Goal: Task Accomplishment & Management: Manage account settings

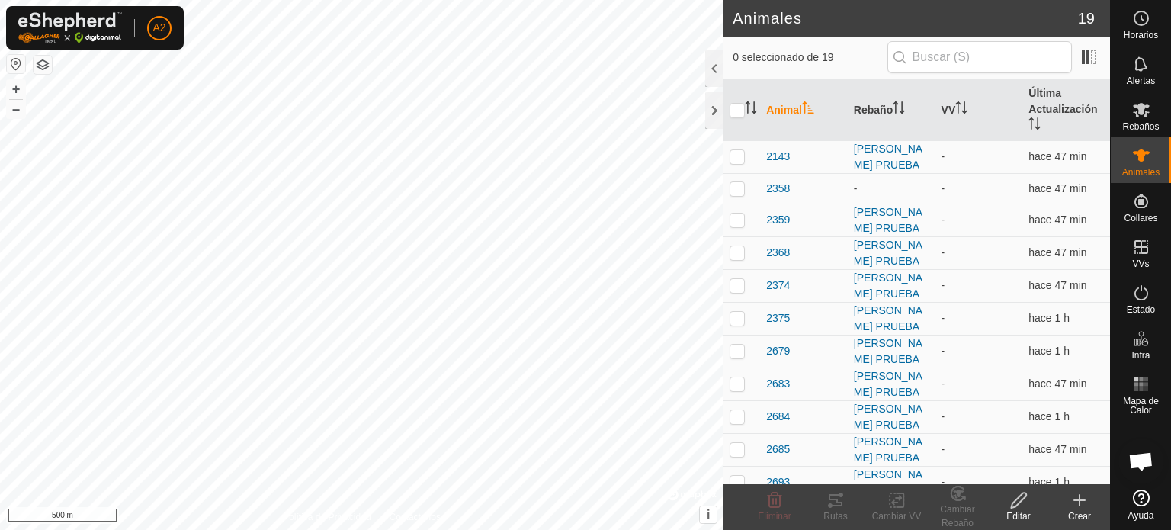
click at [1086, 501] on icon at bounding box center [1079, 500] width 18 height 18
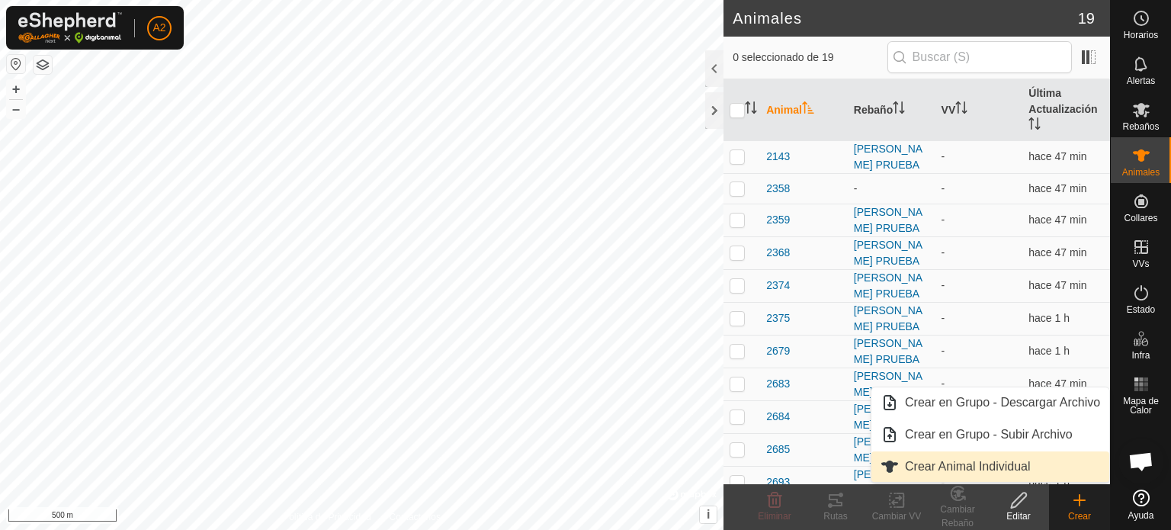
click at [992, 469] on link "Crear Animal Individual" at bounding box center [990, 466] width 238 height 30
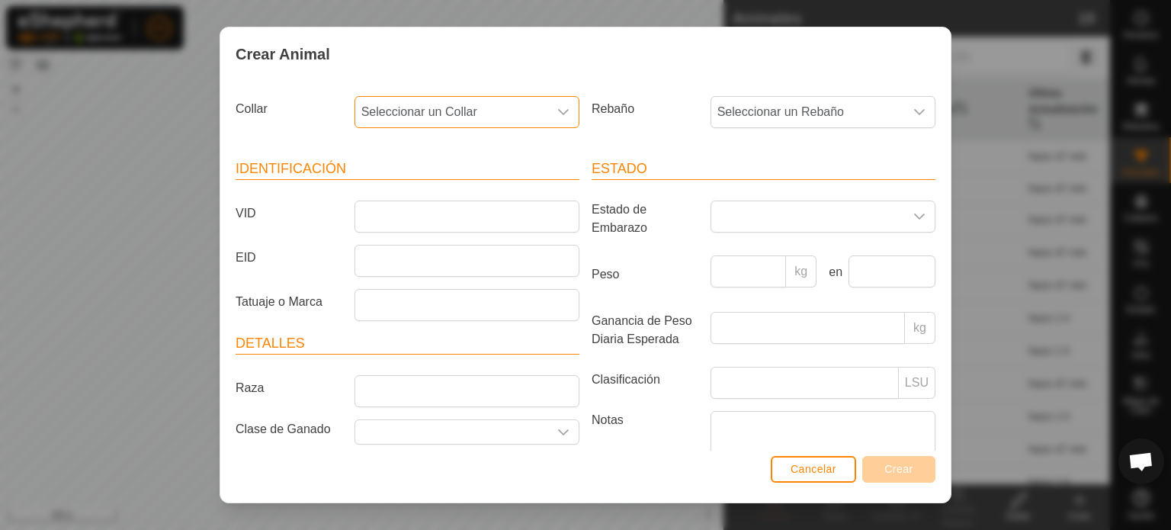
click at [535, 114] on span "Seleccionar un Collar" at bounding box center [451, 112] width 193 height 30
type input "08"
click at [391, 191] on li "0818634644" at bounding box center [466, 190] width 220 height 30
click at [360, 216] on input "VID" at bounding box center [466, 216] width 225 height 32
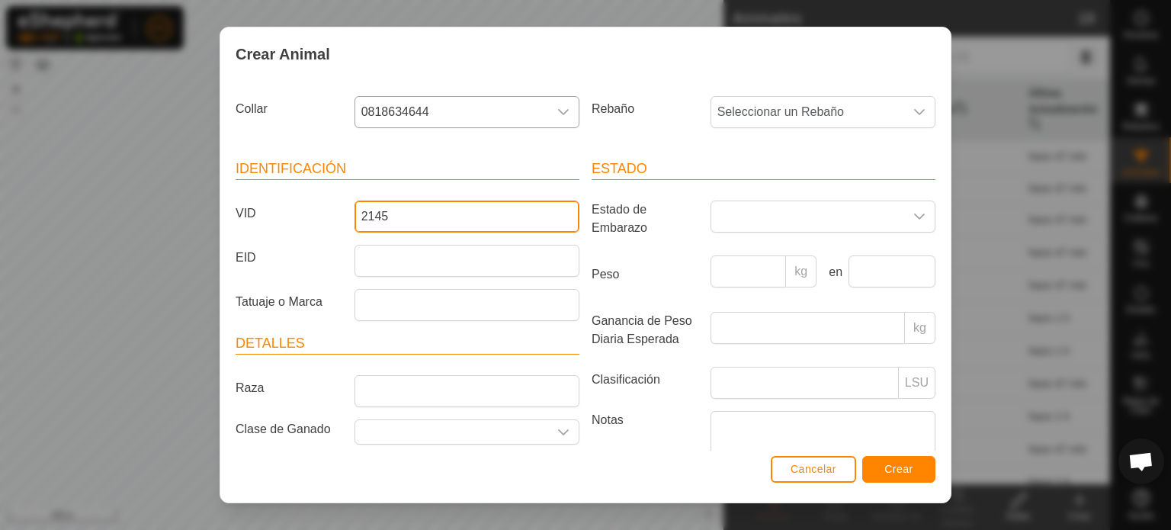
scroll to position [91, 0]
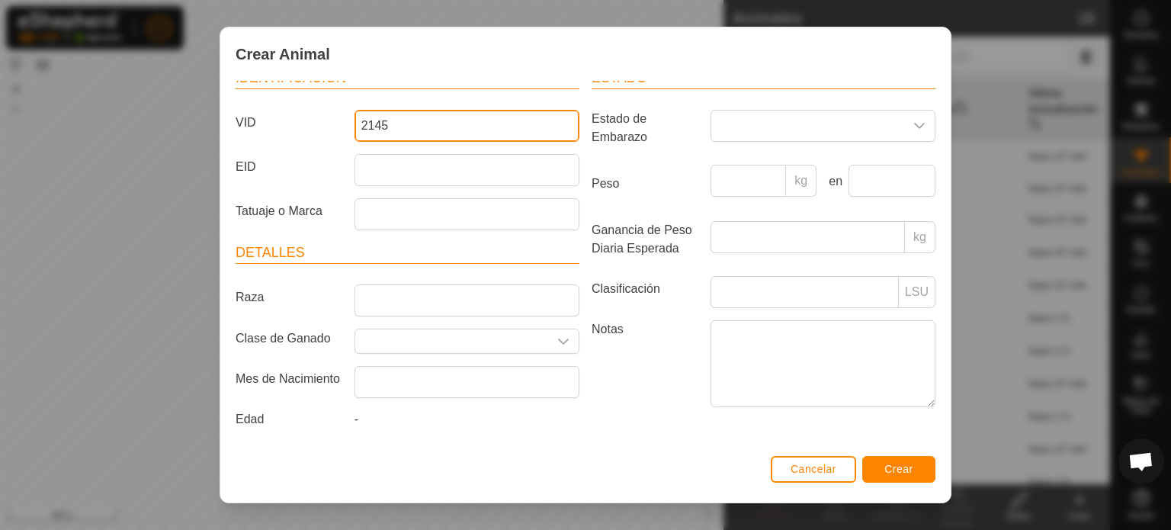
drag, startPoint x: 360, startPoint y: 216, endPoint x: 881, endPoint y: 474, distance: 582.0
click at [881, 474] on div "Crear Animal Collar 0818634644 Rebaño Seleccionar un Rebaño Identificación VID …" at bounding box center [586, 265] width 732 height 477
type input "2145"
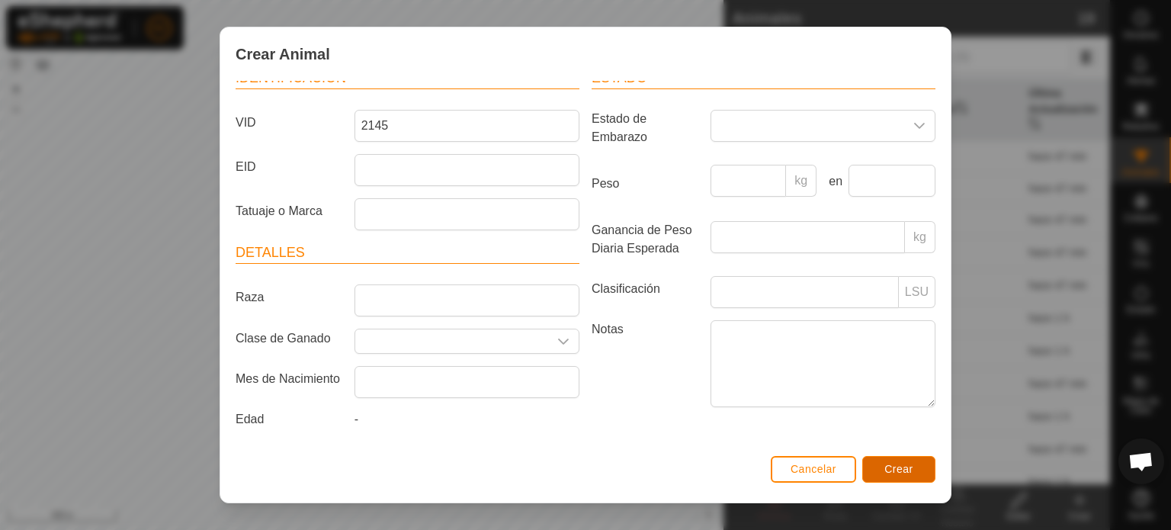
click at [881, 474] on button "Crear" at bounding box center [898, 469] width 73 height 27
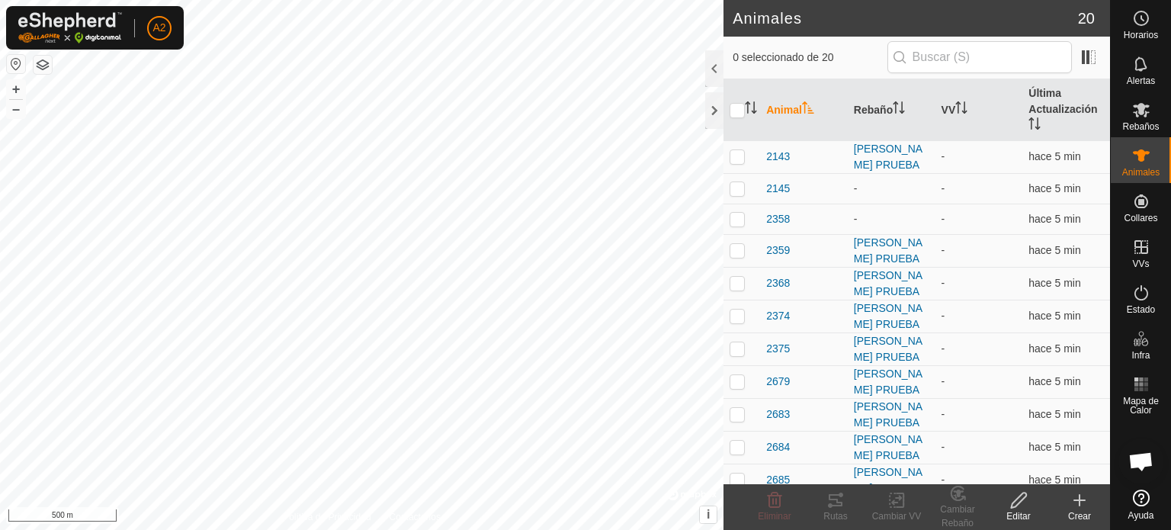
click at [1072, 499] on icon at bounding box center [1079, 500] width 18 height 18
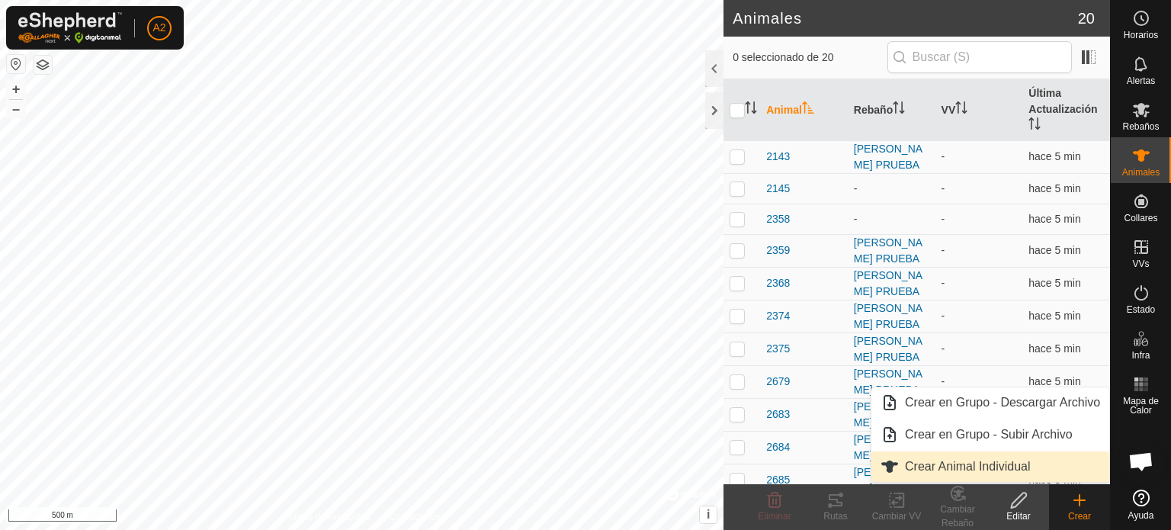
click at [1006, 476] on link "Crear Animal Individual" at bounding box center [990, 466] width 238 height 30
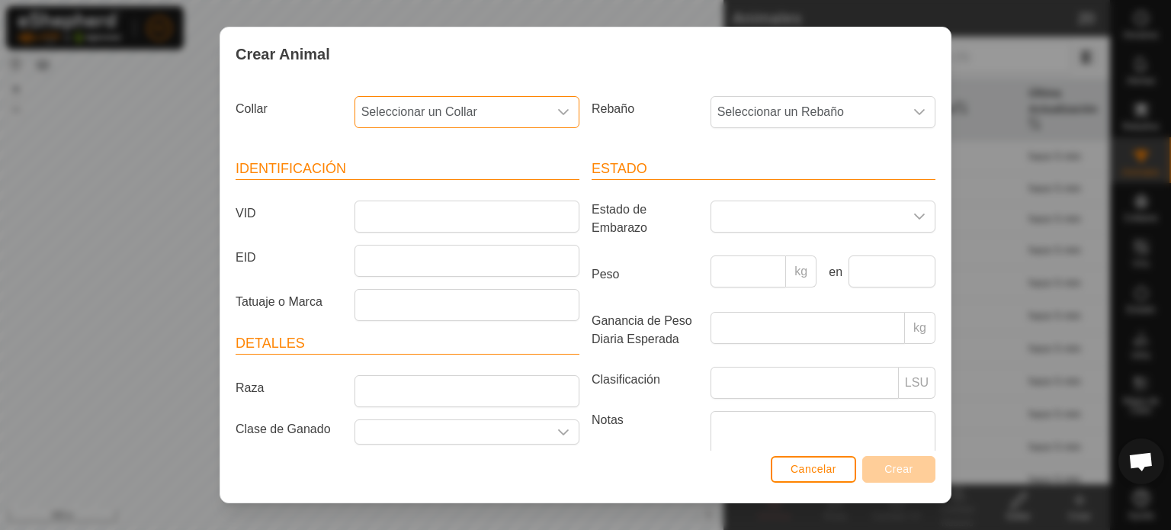
click at [520, 115] on span "Seleccionar un Collar" at bounding box center [451, 112] width 193 height 30
type input "0235"
click at [442, 180] on li "0235564518" at bounding box center [466, 190] width 220 height 30
click at [369, 217] on input "VID" at bounding box center [466, 216] width 225 height 32
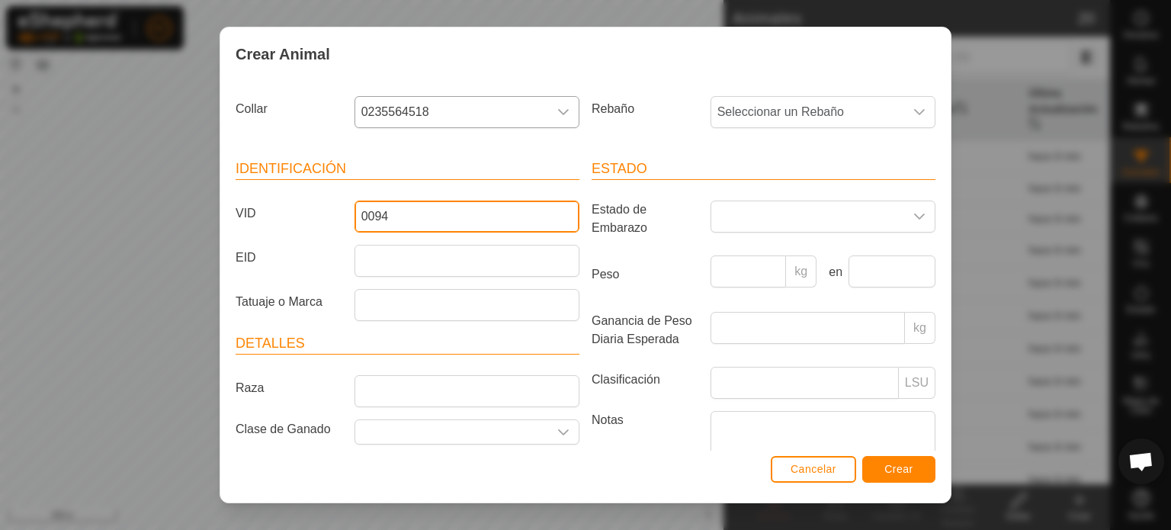
type input "0094"
click at [909, 468] on span "Crear" at bounding box center [898, 469] width 29 height 12
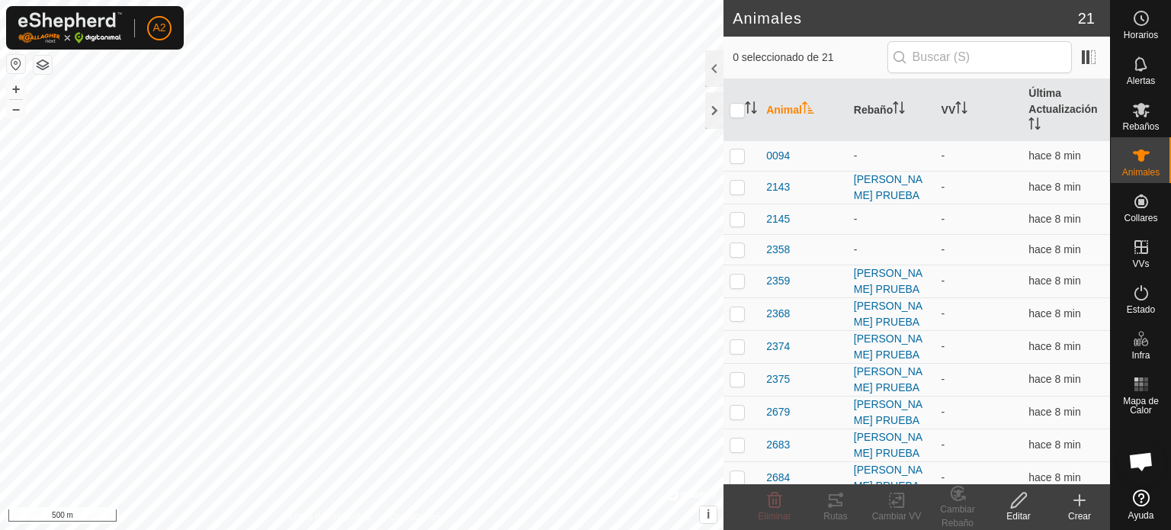
click at [1077, 509] on div "Crear" at bounding box center [1079, 516] width 61 height 14
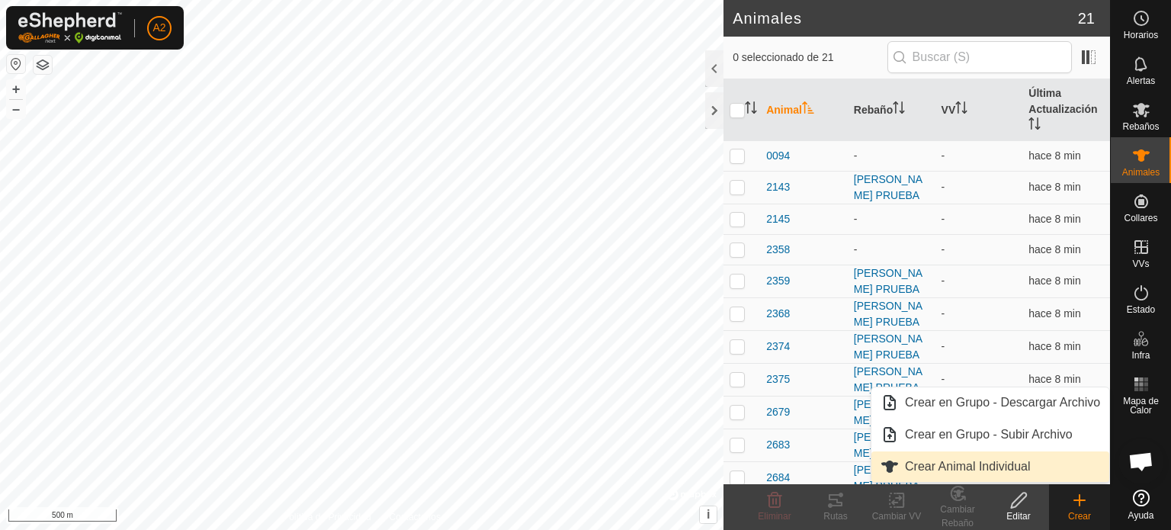
click at [996, 465] on link "Crear Animal Individual" at bounding box center [990, 466] width 238 height 30
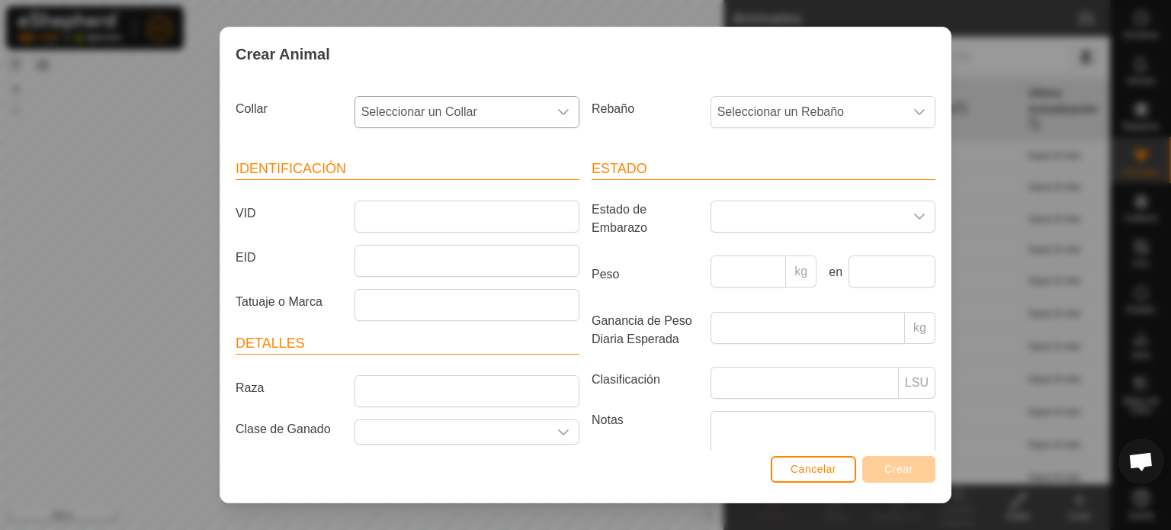
click at [560, 118] on div "dropdown trigger" at bounding box center [563, 112] width 30 height 30
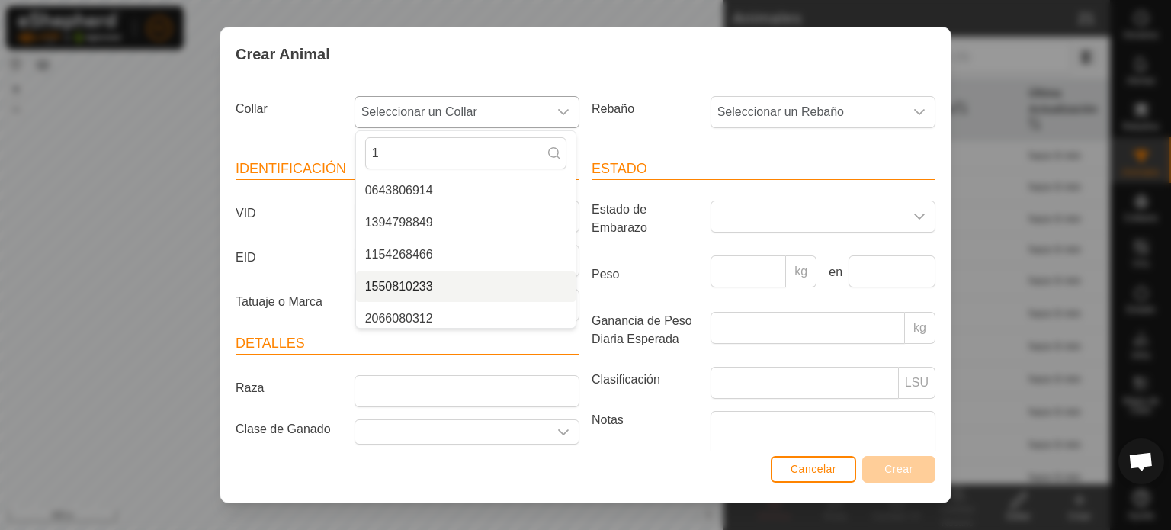
type input "1"
click at [406, 292] on li "1550810233" at bounding box center [466, 286] width 220 height 30
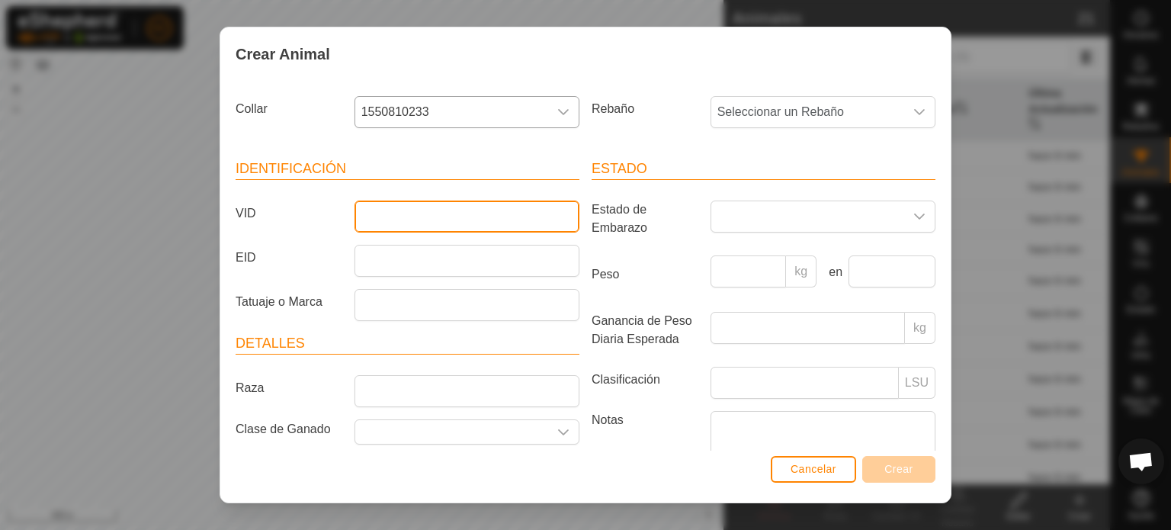
click at [361, 208] on input "VID" at bounding box center [466, 216] width 225 height 32
type input "2142"
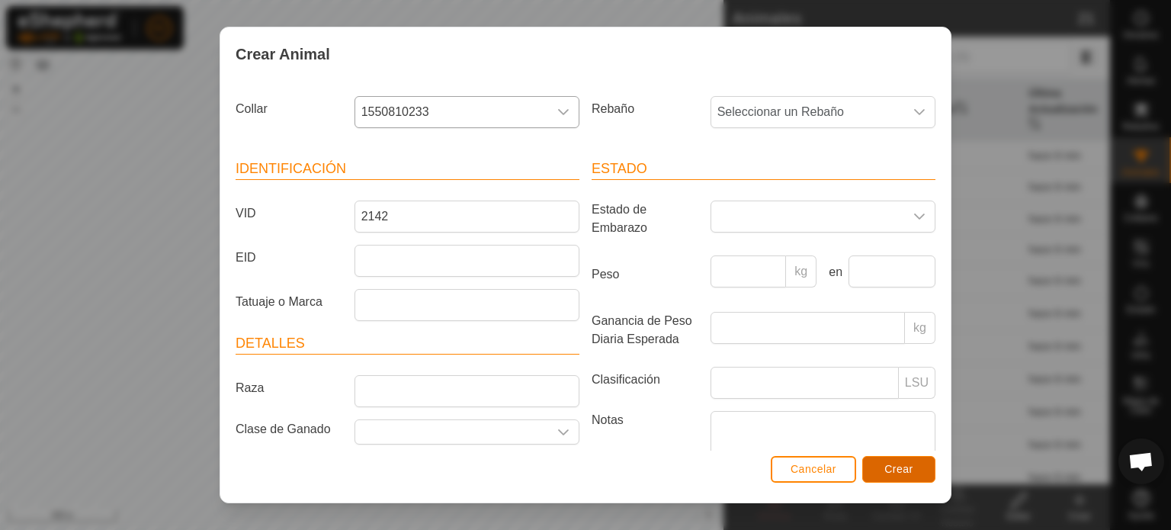
click at [906, 476] on button "Crear" at bounding box center [898, 469] width 73 height 27
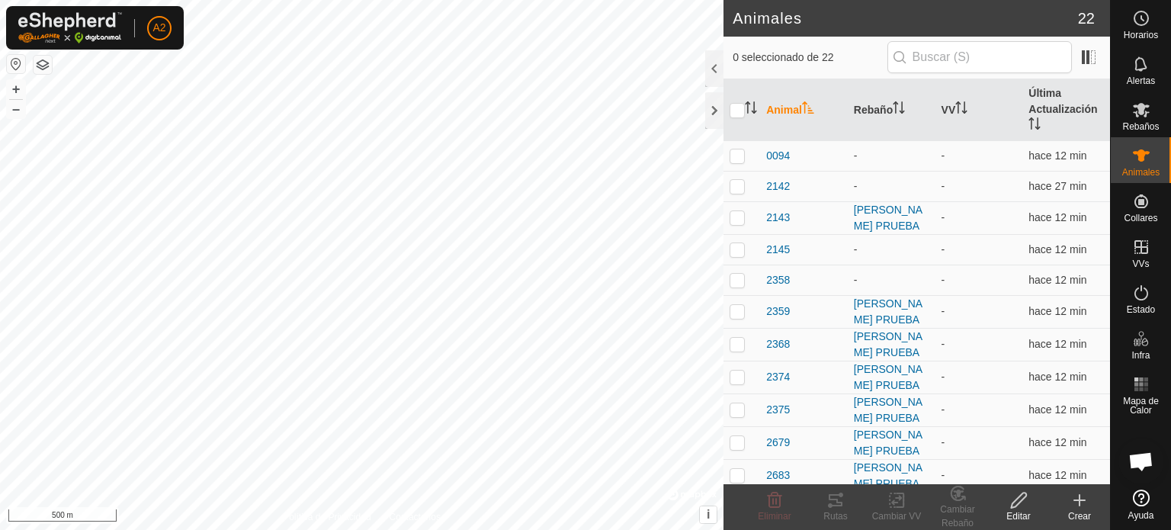
click at [1069, 499] on create-svg-icon at bounding box center [1079, 500] width 61 height 18
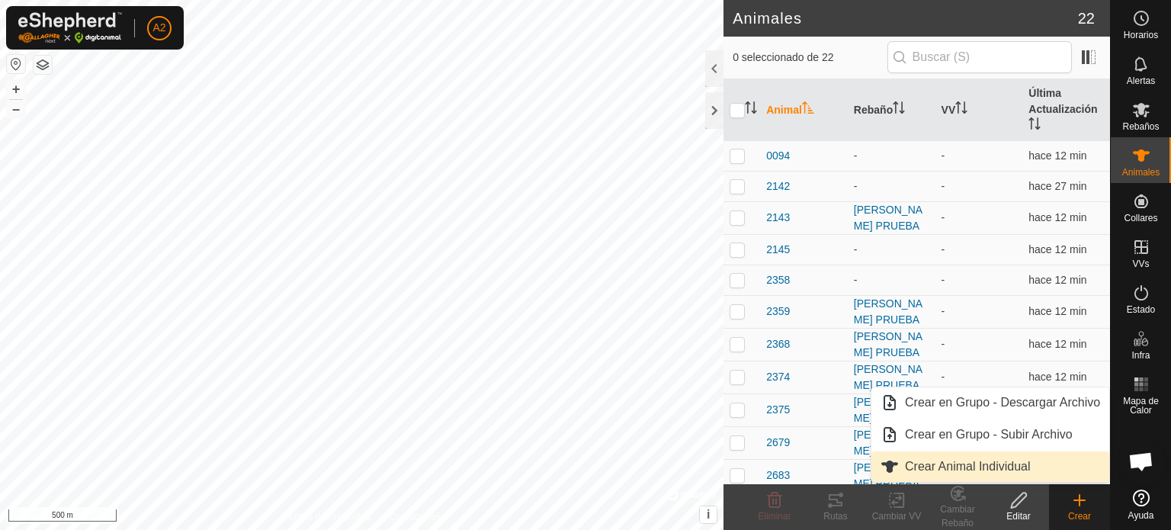
click at [1020, 462] on link "Crear Animal Individual" at bounding box center [990, 466] width 238 height 30
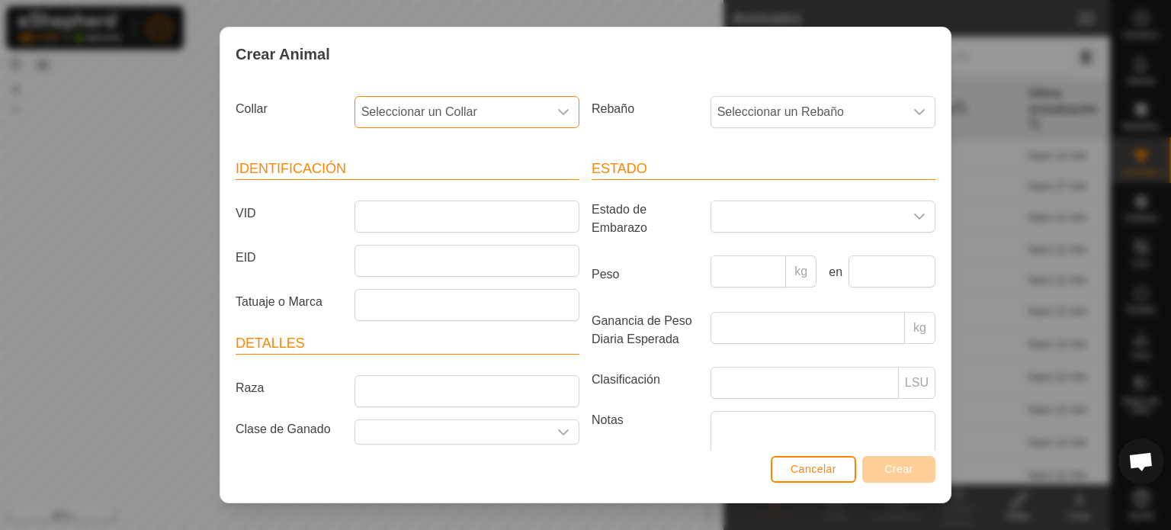
click at [529, 114] on span "Seleccionar un Collar" at bounding box center [451, 112] width 193 height 30
type input "01"
click at [447, 191] on li "0128351662" at bounding box center [466, 190] width 220 height 30
click at [369, 214] on input "VID" at bounding box center [466, 216] width 225 height 32
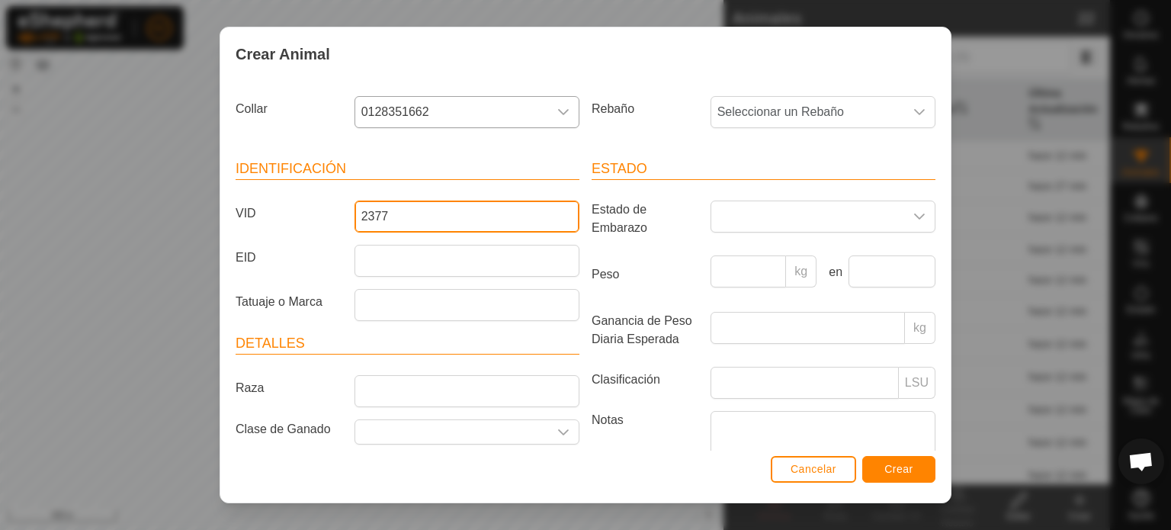
type input "2377"
click at [902, 462] on button "Crear" at bounding box center [898, 469] width 73 height 27
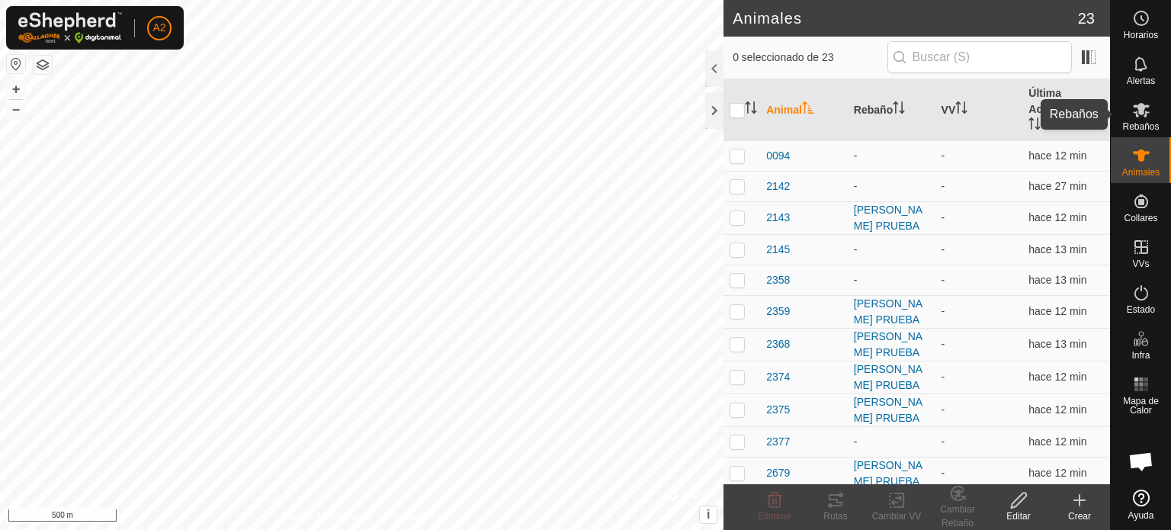
click at [1145, 105] on icon at bounding box center [1141, 110] width 17 height 14
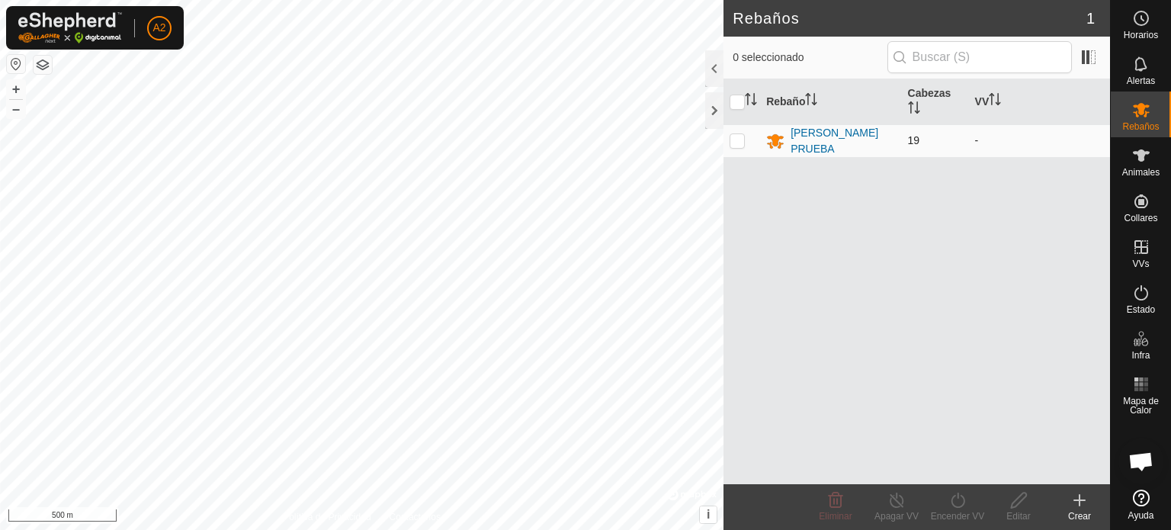
click at [927, 133] on td "19" at bounding box center [935, 140] width 67 height 33
click at [1086, 501] on icon at bounding box center [1079, 500] width 18 height 18
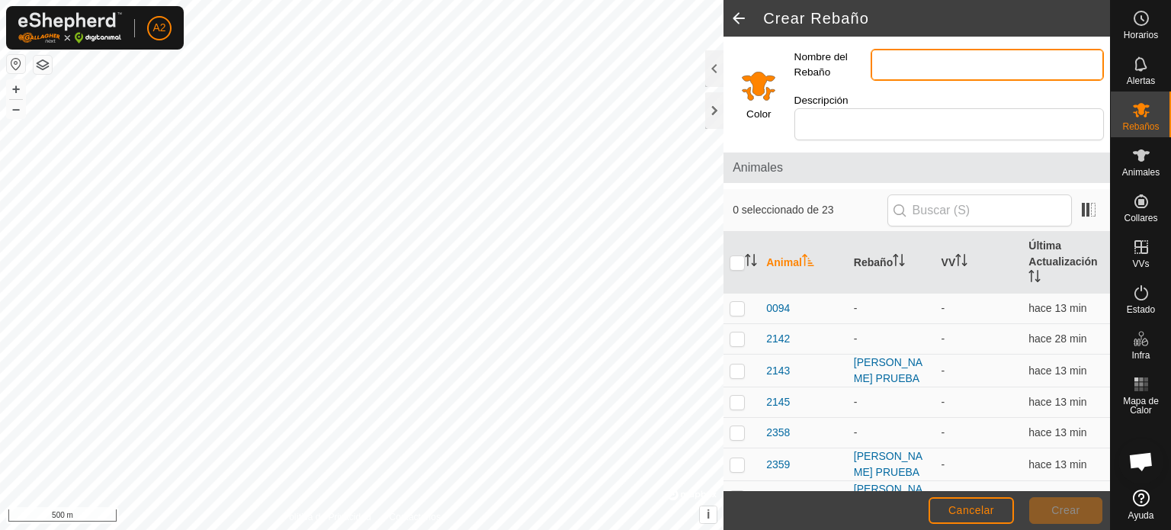
click at [891, 58] on input "Nombre del Rebaño" at bounding box center [987, 65] width 233 height 32
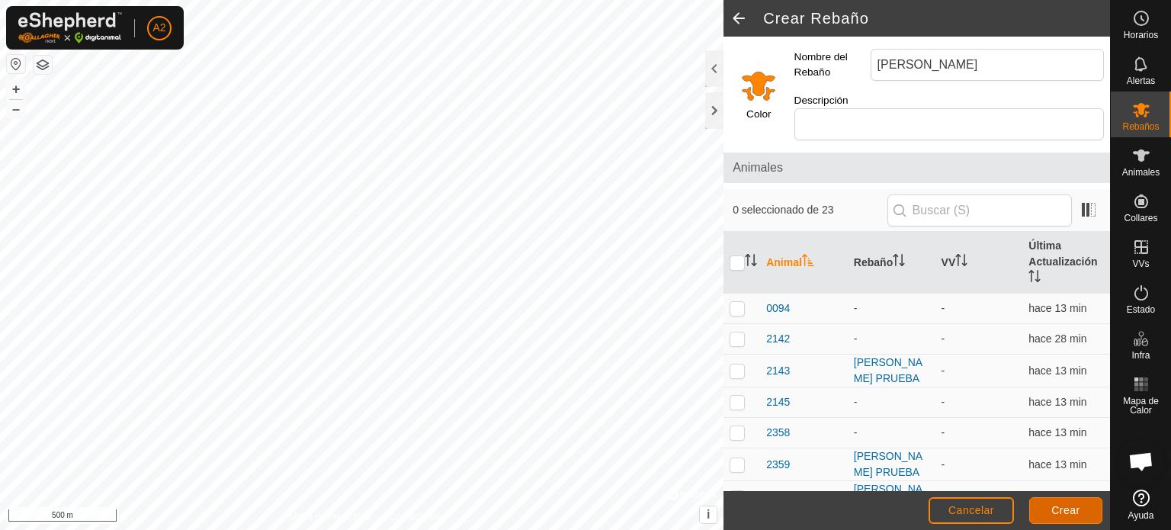
click at [1066, 508] on span "Crear" at bounding box center [1065, 510] width 29 height 12
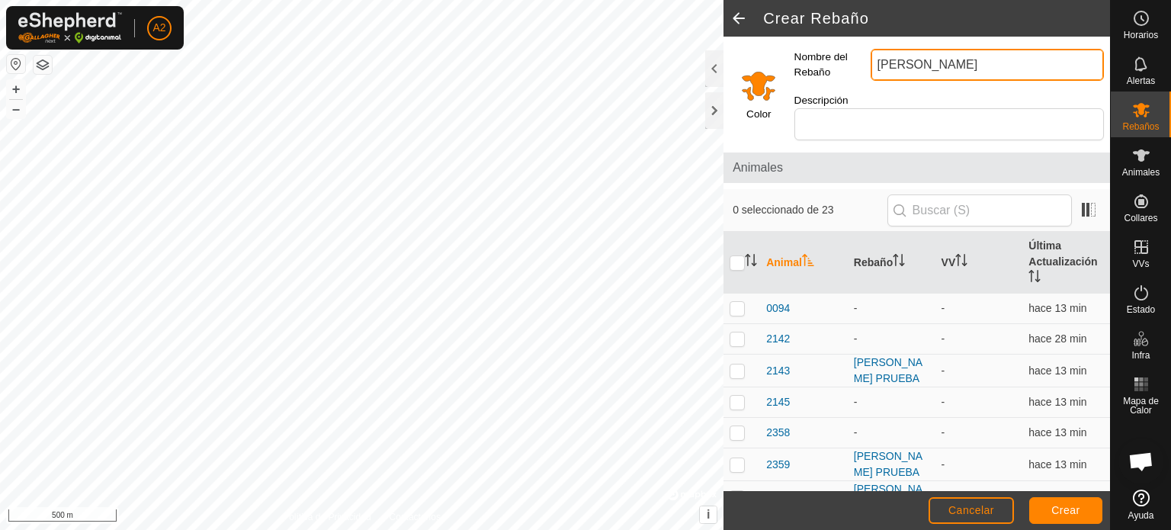
click at [967, 60] on input "[PERSON_NAME]" at bounding box center [987, 65] width 233 height 32
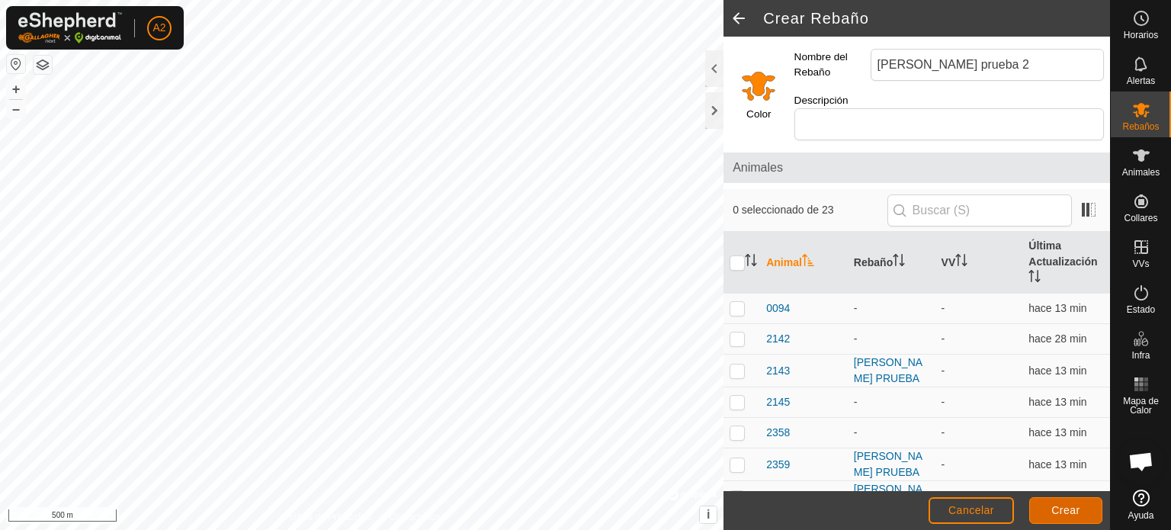
click at [1076, 508] on span "Crear" at bounding box center [1065, 510] width 29 height 12
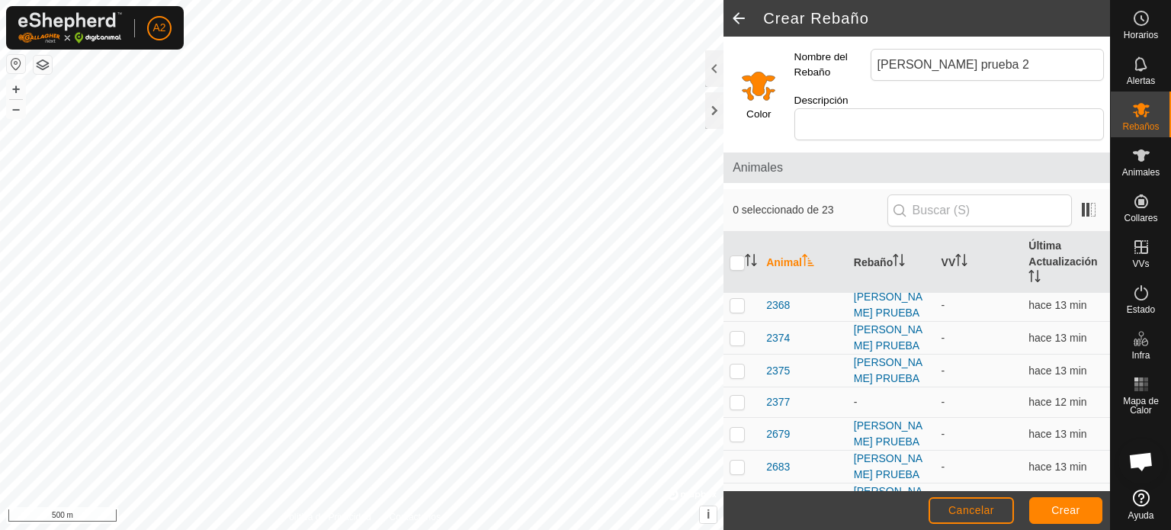
click at [1095, 487] on td "hace 13 min" at bounding box center [1066, 499] width 88 height 33
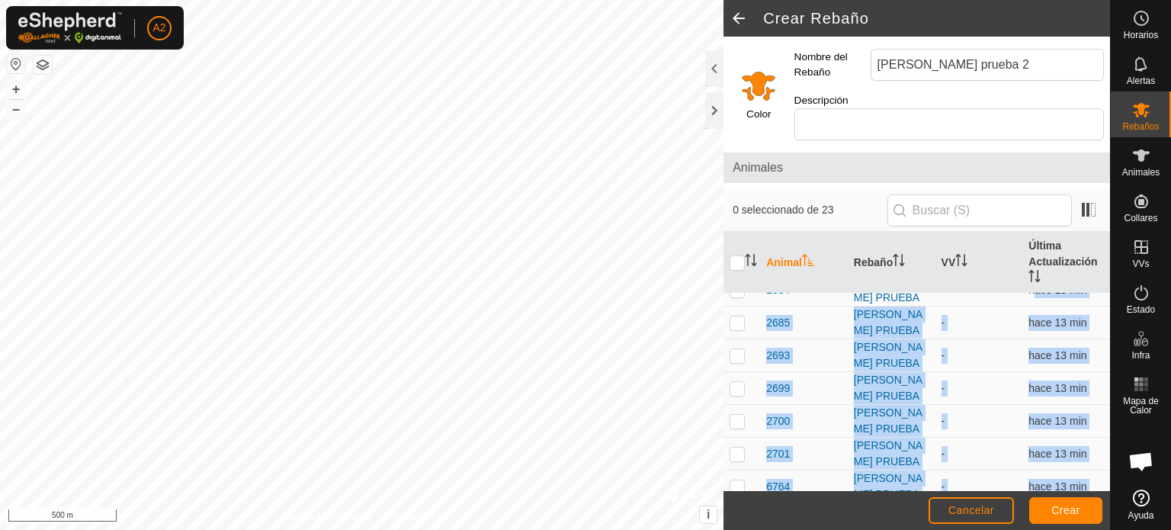
click at [1095, 487] on tbody "0094 - - hace 13 min 2142 - - hace 28 min 2143 [PERSON_NAME] PRUEBA - hace 13 m…" at bounding box center [916, 263] width 387 height 743
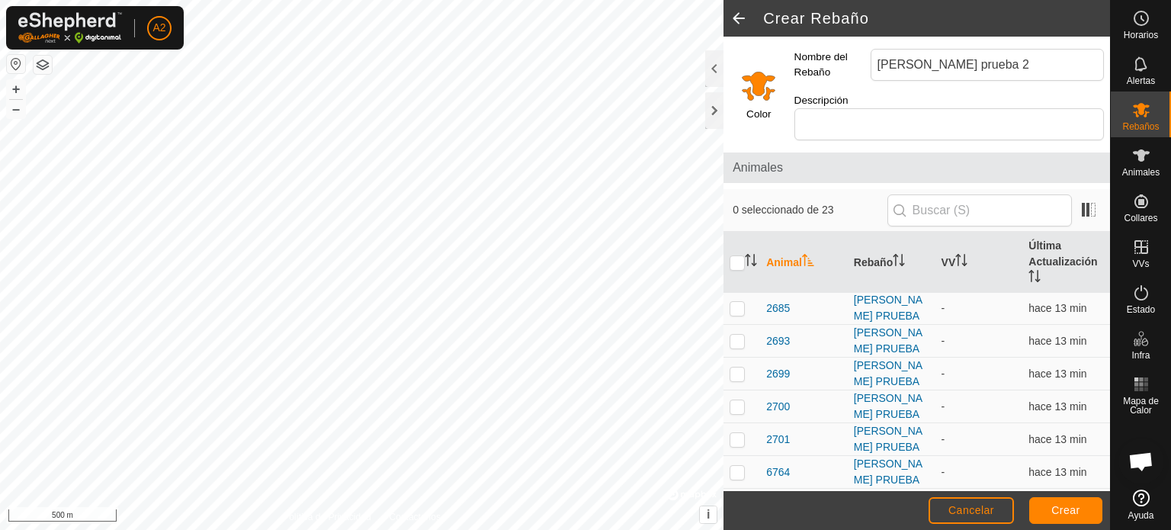
scroll to position [525, 0]
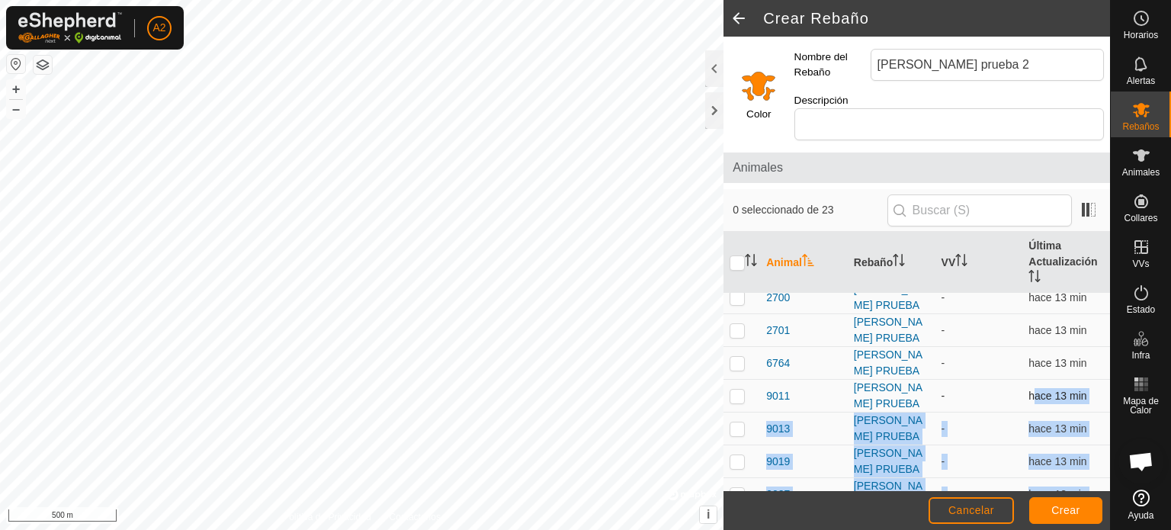
click at [1095, 487] on tbody "0094 - - hace 13 min 2142 - - hace 28 min 2143 [PERSON_NAME] PRUEBA - hace 13 m…" at bounding box center [916, 139] width 387 height 743
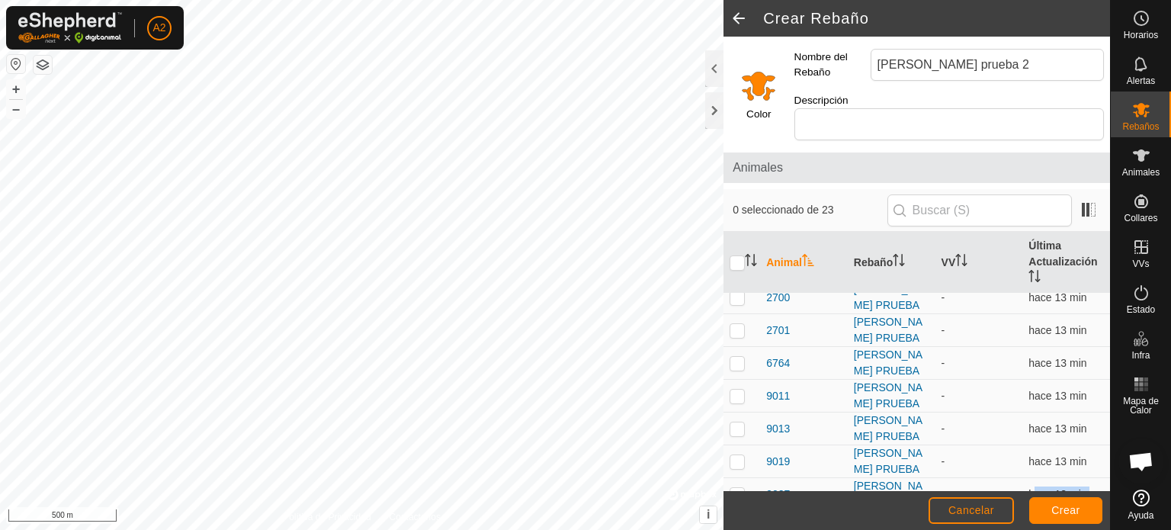
click at [1095, 487] on td "hace 13 min" at bounding box center [1066, 494] width 88 height 33
click at [1060, 514] on span "Crear" at bounding box center [1065, 510] width 29 height 12
click at [974, 66] on input "[PERSON_NAME] prueba 2" at bounding box center [987, 65] width 233 height 32
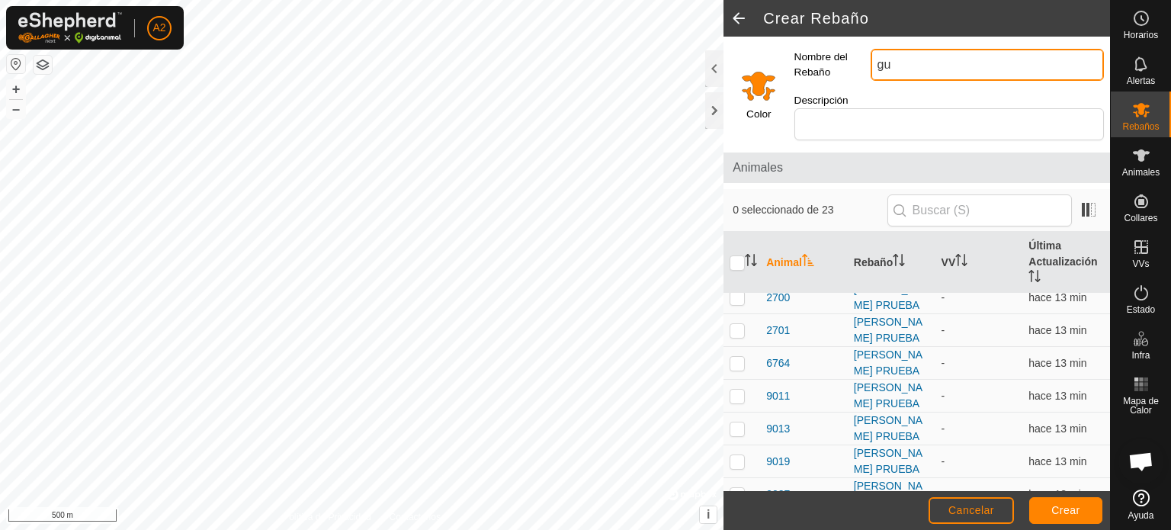
type input "g"
type input "ARLANZON"
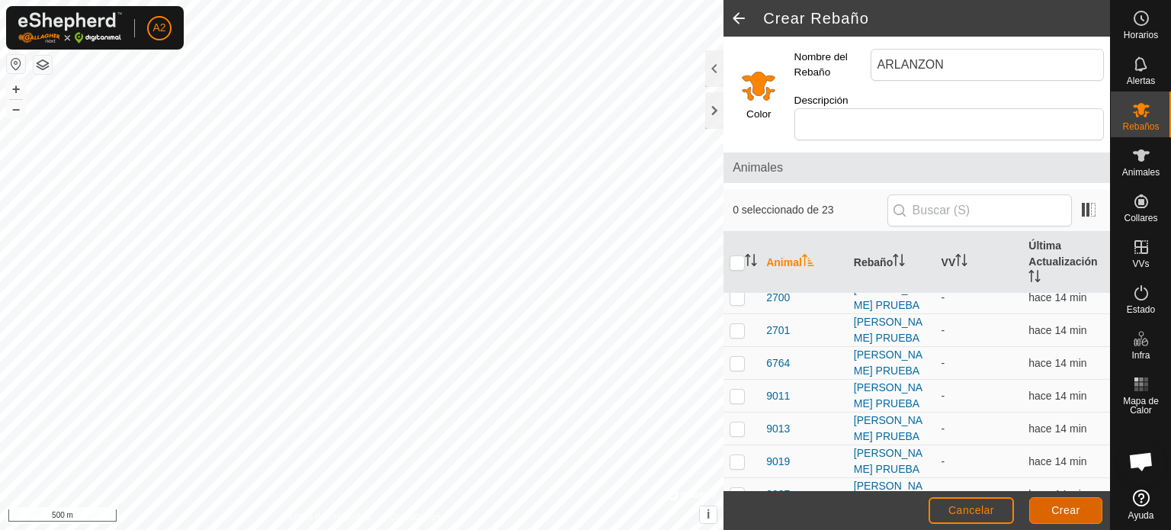
click at [1063, 519] on button "Crear" at bounding box center [1065, 510] width 73 height 27
click at [1143, 165] on es-animals-svg-icon at bounding box center [1141, 155] width 27 height 24
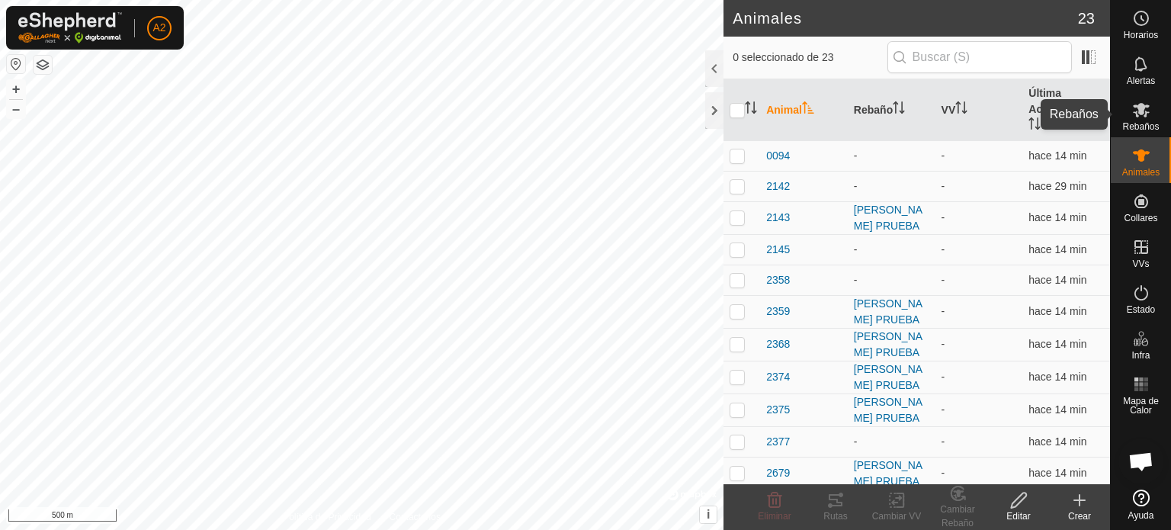
click at [1137, 118] on icon at bounding box center [1141, 110] width 18 height 18
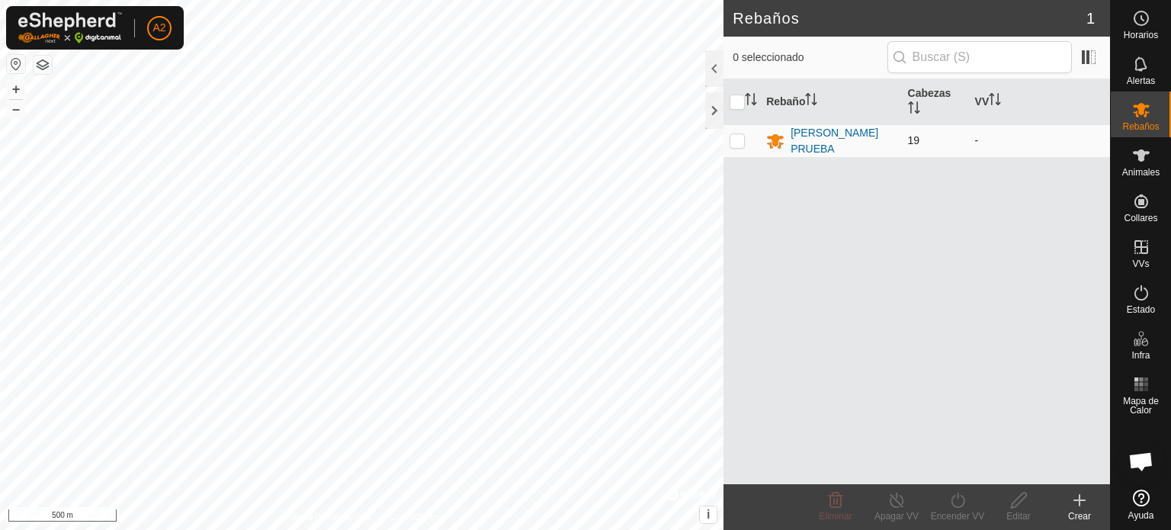
click at [913, 138] on span "19" at bounding box center [914, 140] width 12 height 12
click at [735, 140] on p-checkbox at bounding box center [737, 140] width 15 height 12
checkbox input "true"
click at [735, 140] on p-checkbox at bounding box center [737, 140] width 15 height 12
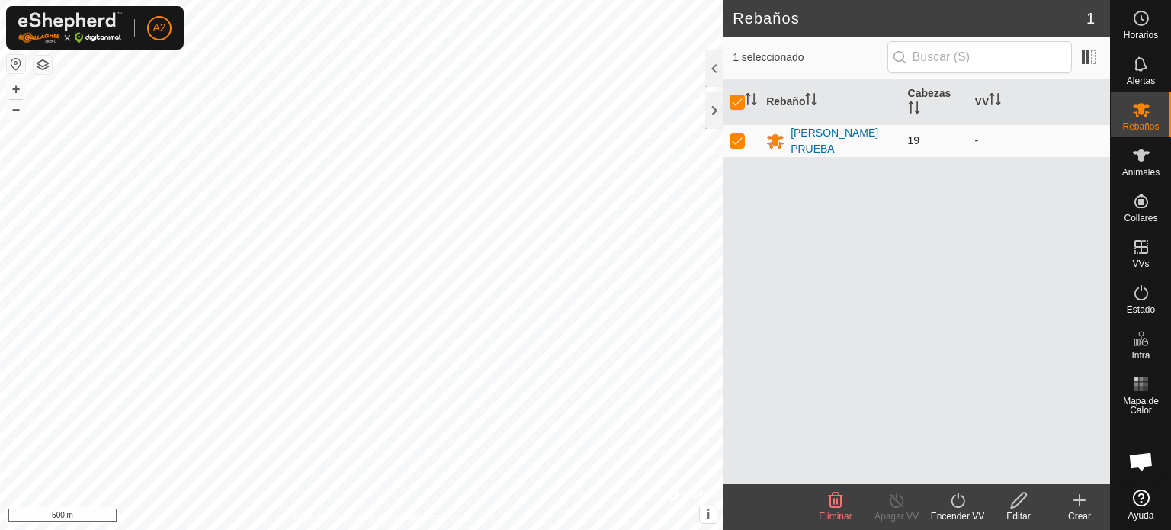
checkbox input "false"
click at [735, 140] on p-checkbox at bounding box center [737, 140] width 15 height 12
checkbox input "true"
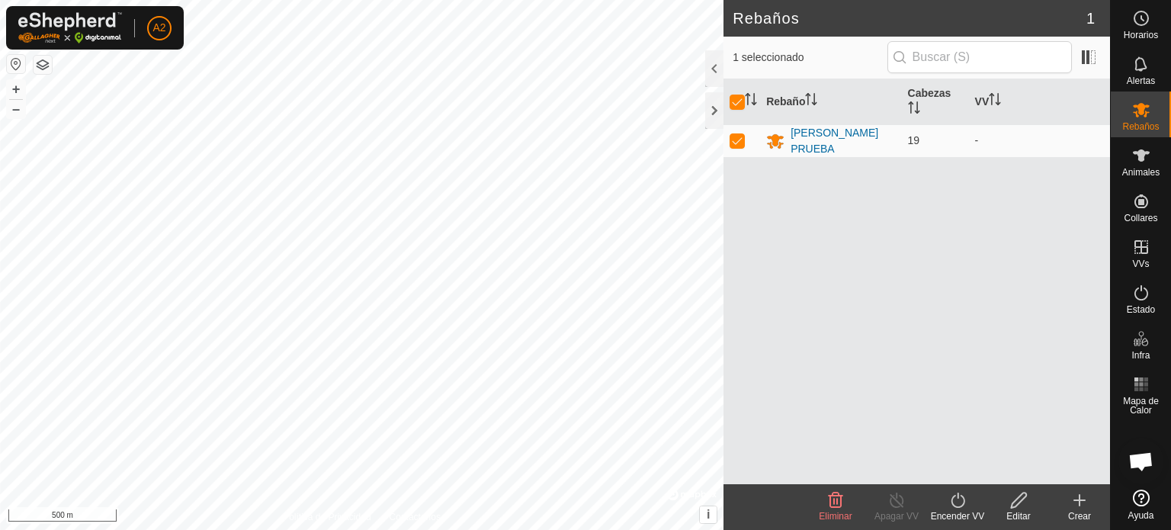
click at [829, 499] on icon at bounding box center [835, 500] width 18 height 18
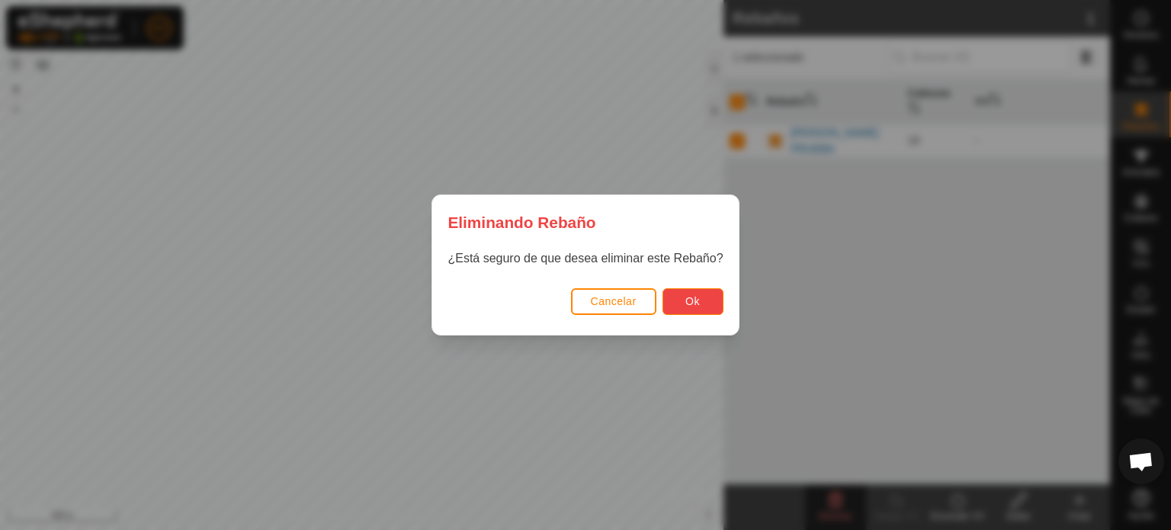
click at [694, 298] on span "Ok" at bounding box center [692, 301] width 14 height 12
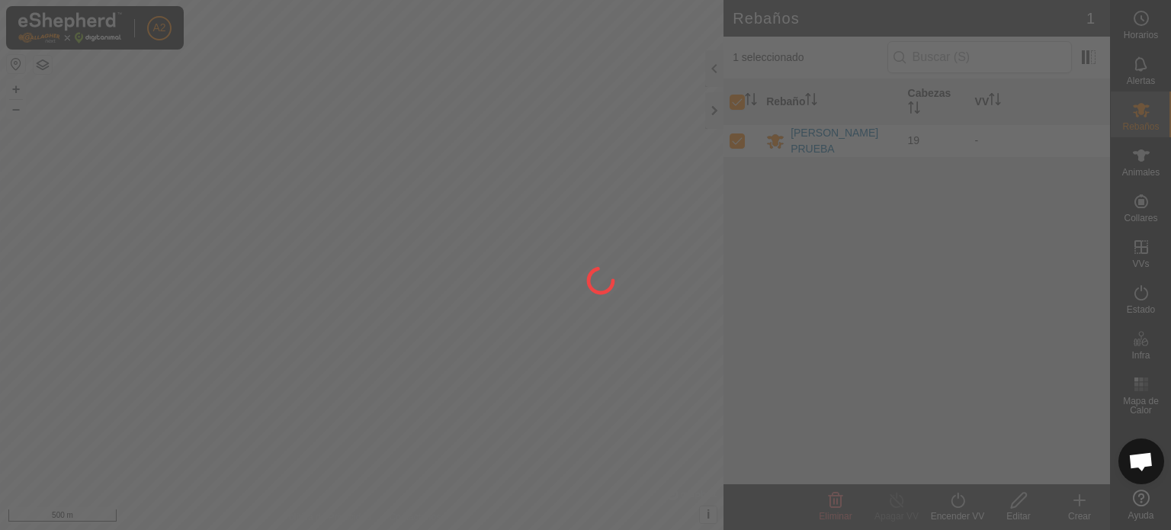
checkbox input "false"
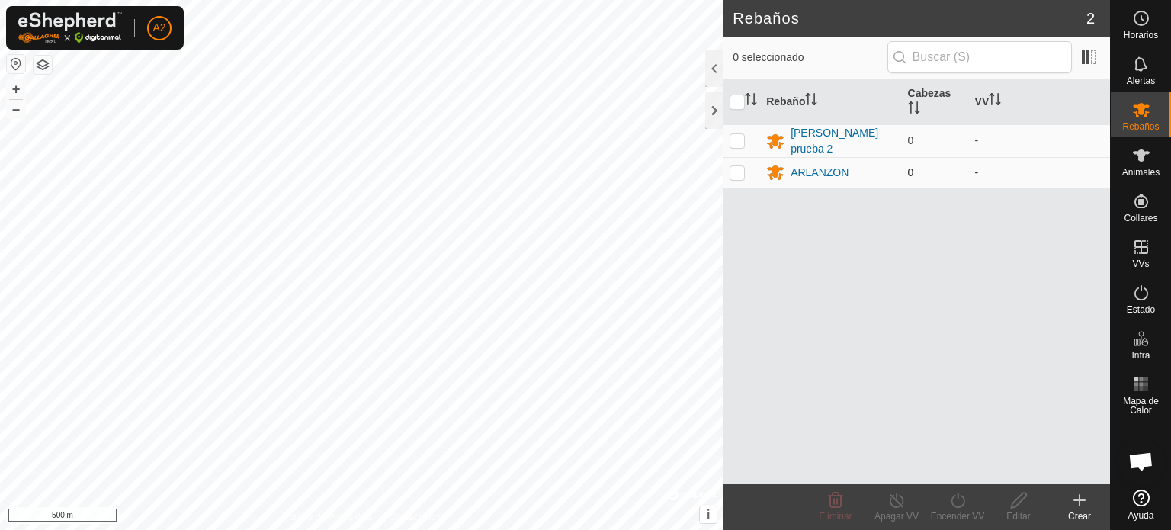
click at [860, 181] on td "ARLANZON" at bounding box center [830, 172] width 141 height 30
click at [855, 130] on div "[PERSON_NAME] prueba 2" at bounding box center [843, 141] width 104 height 32
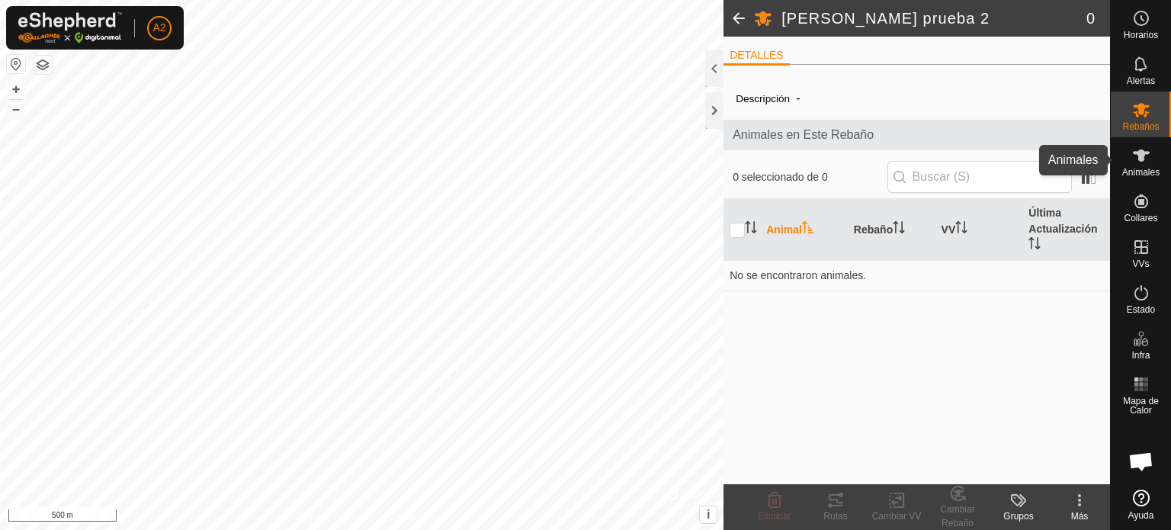
click at [1146, 155] on icon at bounding box center [1141, 155] width 18 height 18
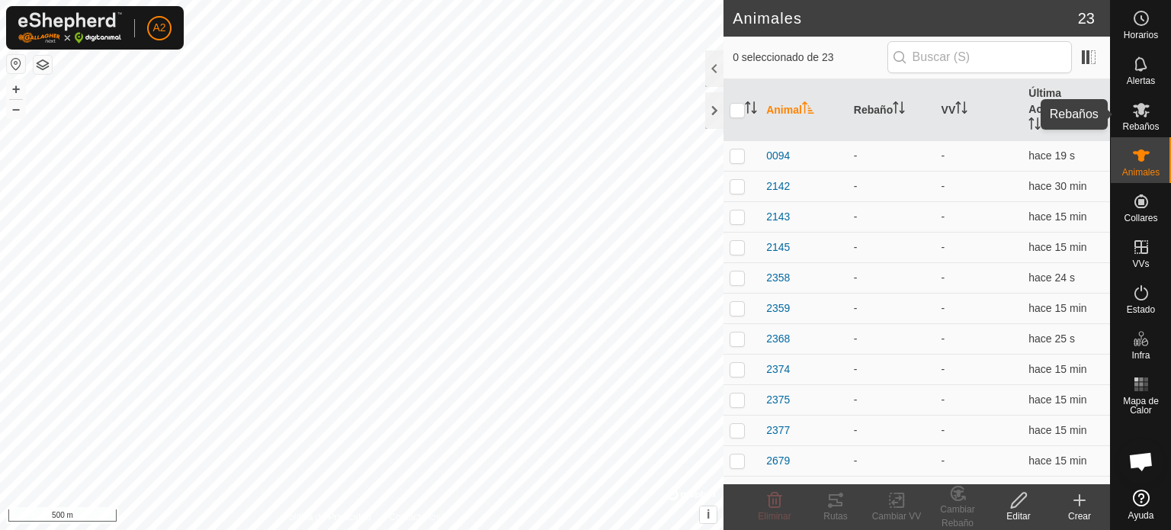
click at [1141, 126] on span "Rebaños" at bounding box center [1140, 126] width 37 height 9
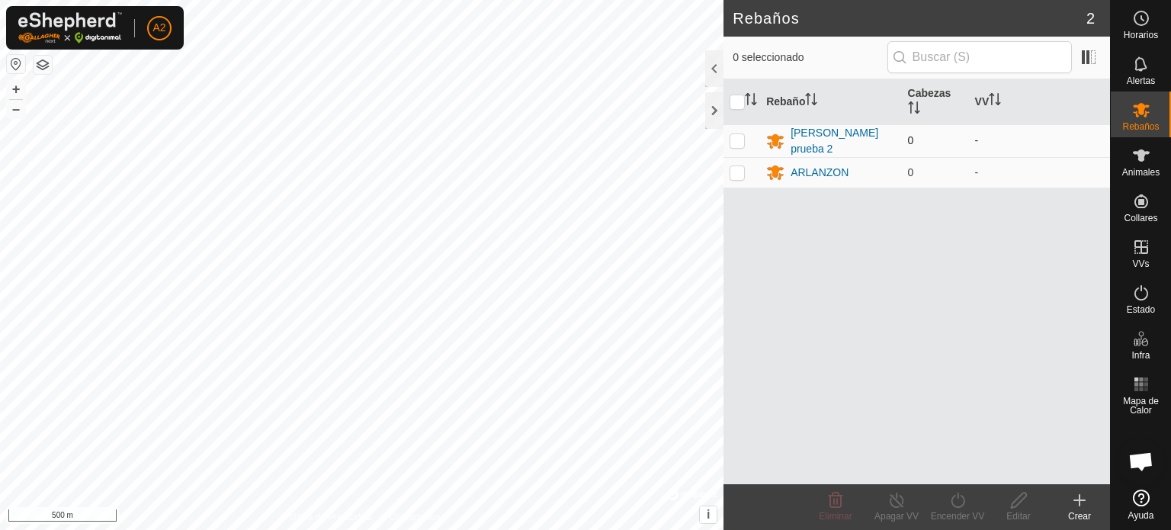
click at [999, 140] on td "-" at bounding box center [1039, 140] width 141 height 33
click at [733, 137] on p-checkbox at bounding box center [737, 140] width 15 height 12
checkbox input "true"
click at [736, 168] on p-checkbox at bounding box center [737, 172] width 15 height 12
checkbox input "true"
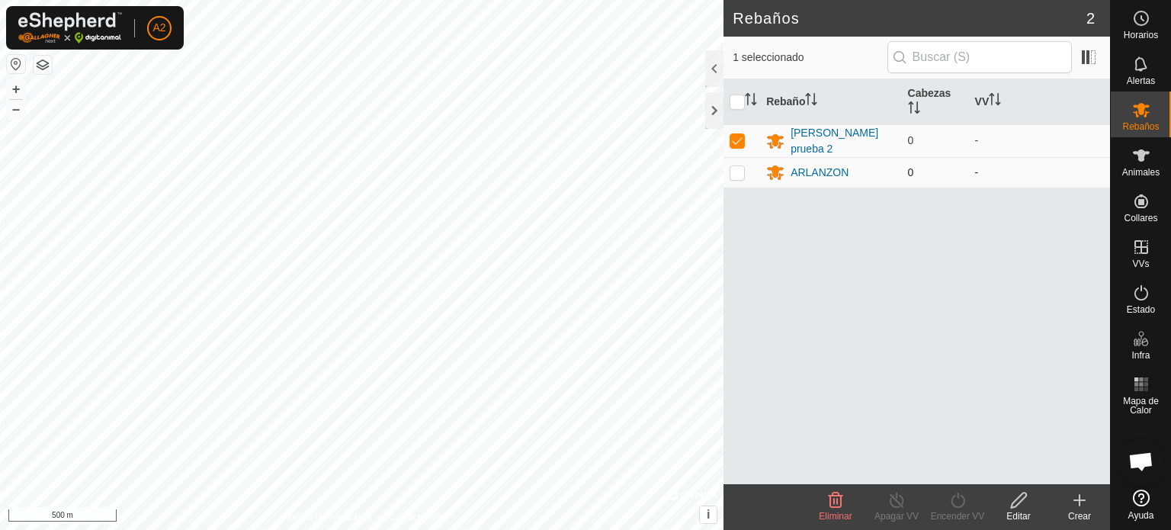
checkbox input "true"
click at [836, 498] on icon at bounding box center [836, 499] width 14 height 15
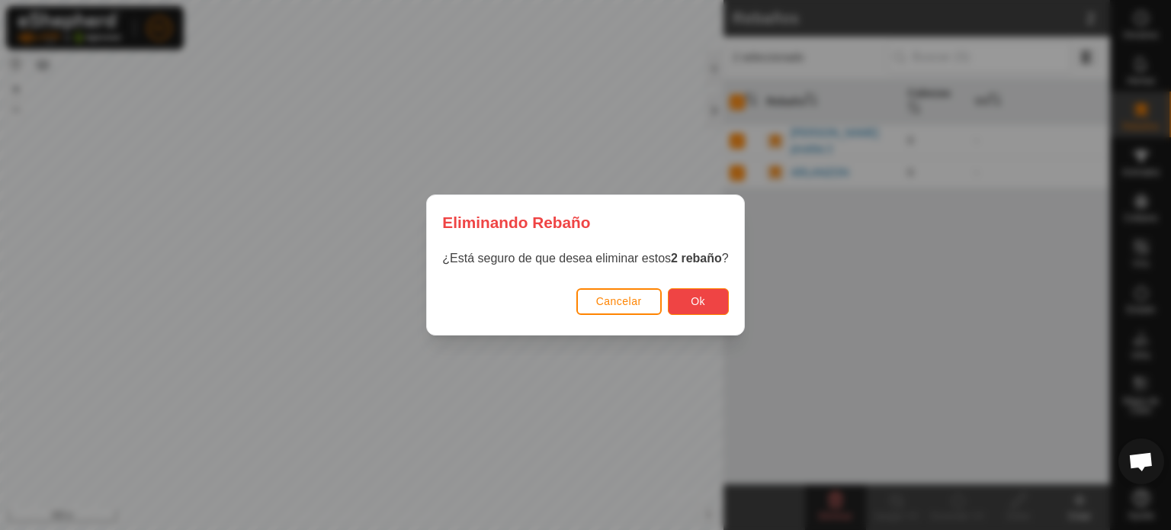
click at [692, 306] on span "Ok" at bounding box center [698, 301] width 14 height 12
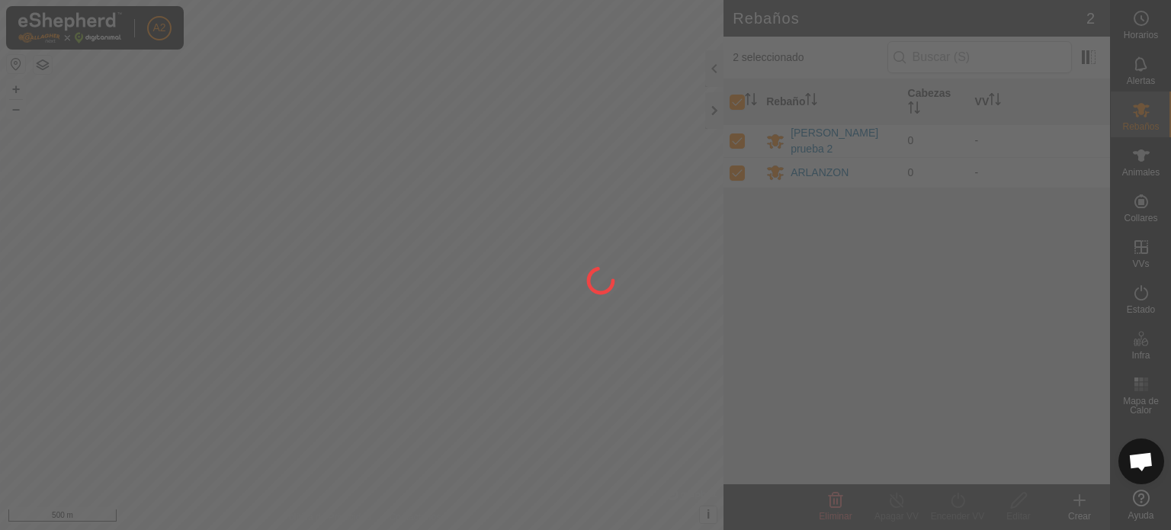
checkbox input "false"
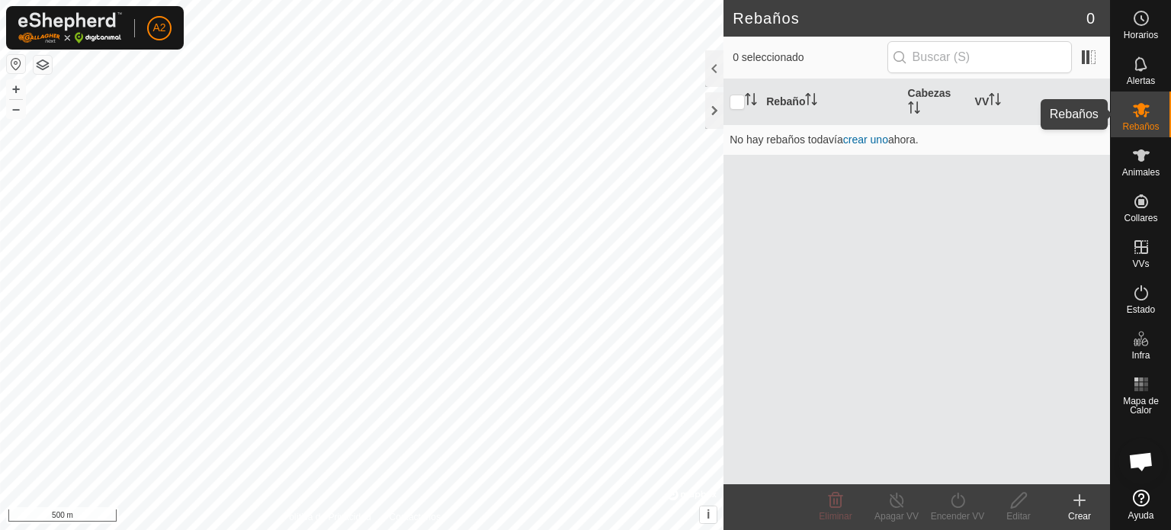
click at [1145, 98] on es-mob-svg-icon at bounding box center [1141, 110] width 27 height 24
click at [1140, 157] on icon at bounding box center [1141, 155] width 17 height 12
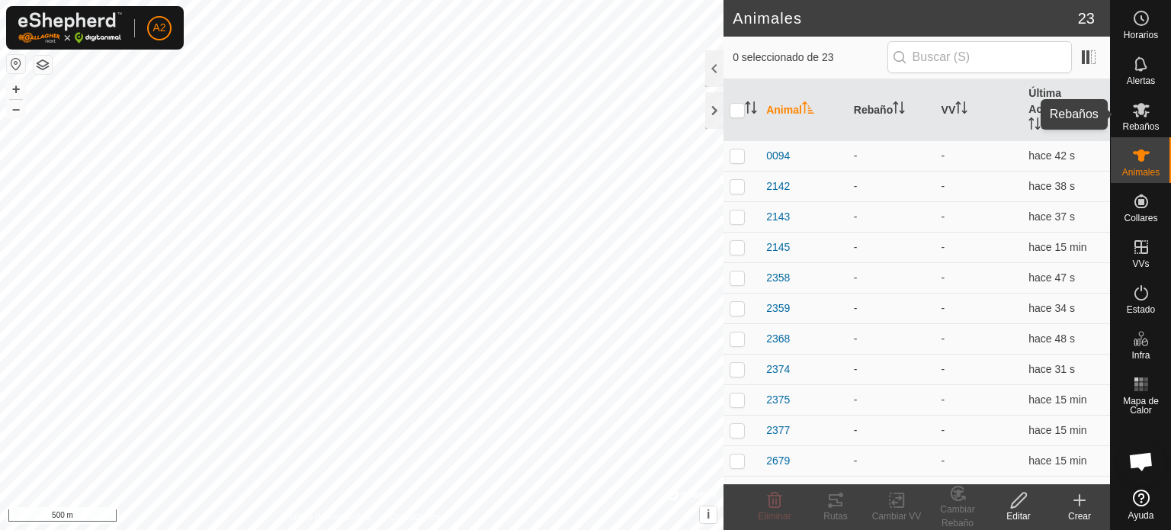
click at [1135, 105] on icon at bounding box center [1141, 110] width 17 height 14
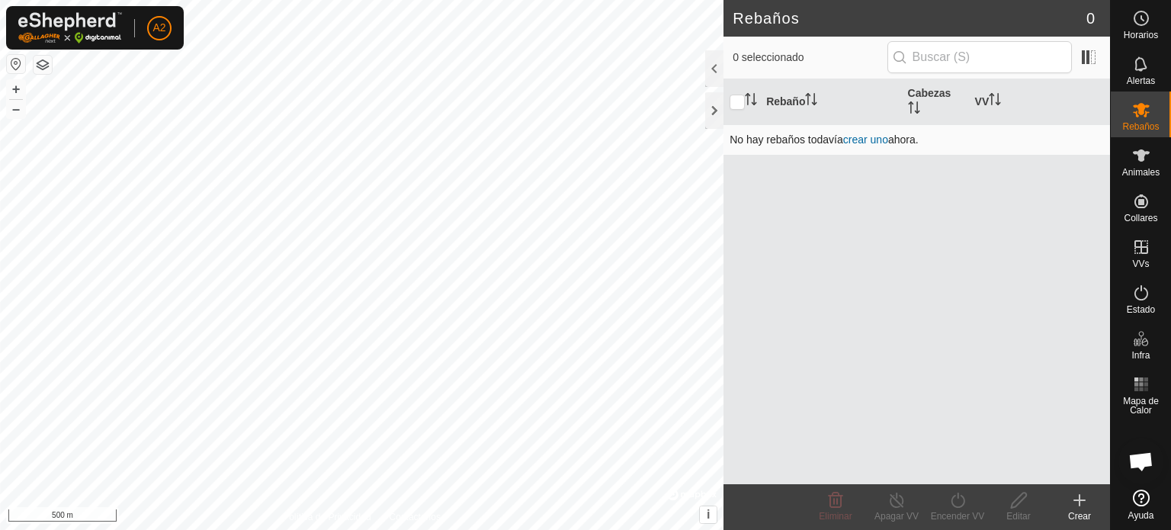
click at [880, 140] on link "crear uno" at bounding box center [865, 139] width 45 height 12
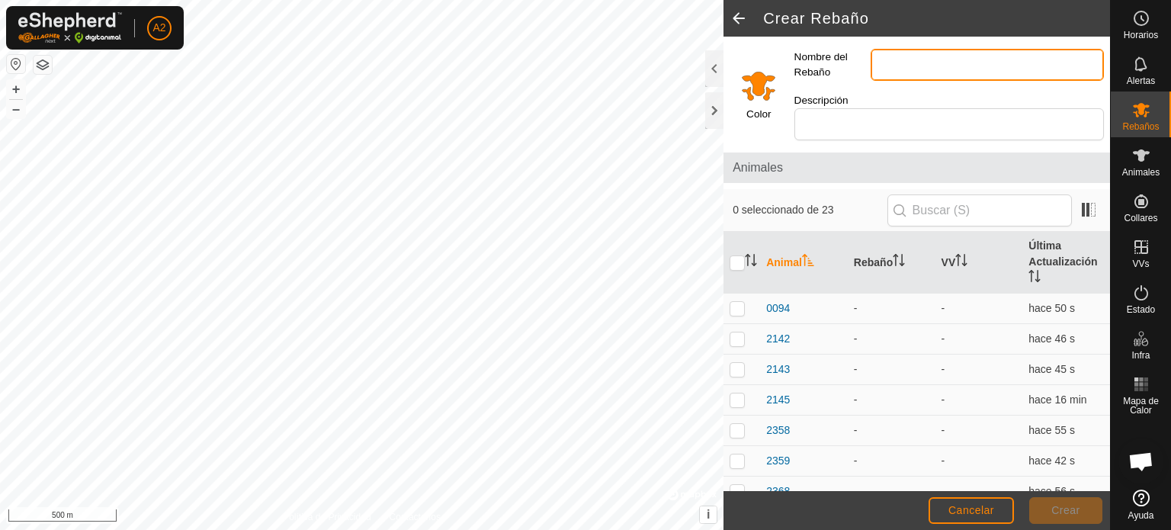
click at [884, 67] on input "Nombre del Rebaño" at bounding box center [987, 65] width 233 height 32
type input "g"
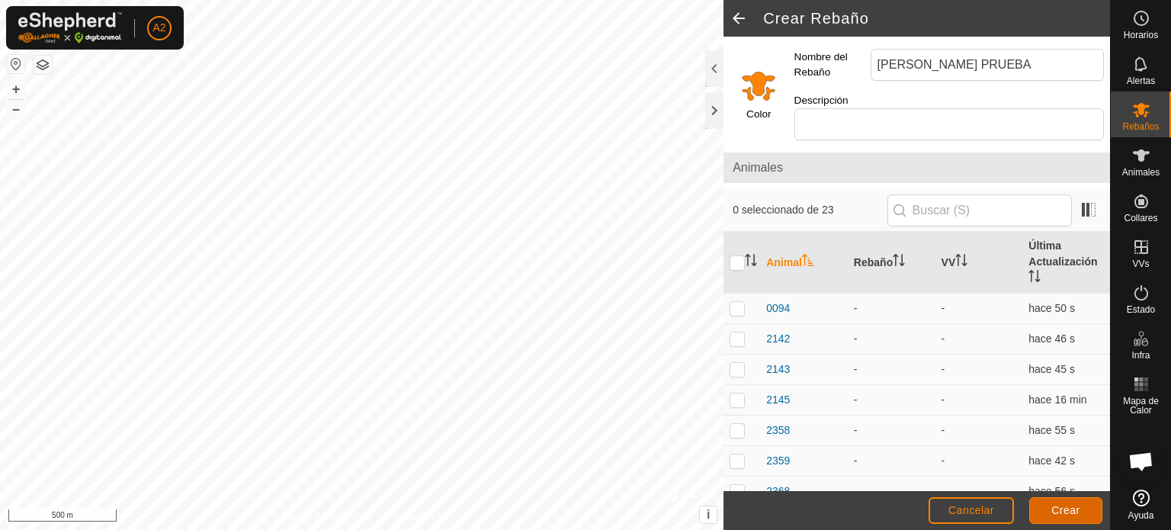
click at [1070, 512] on span "Crear" at bounding box center [1065, 510] width 29 height 12
click at [1070, 502] on button "Crear" at bounding box center [1065, 510] width 73 height 27
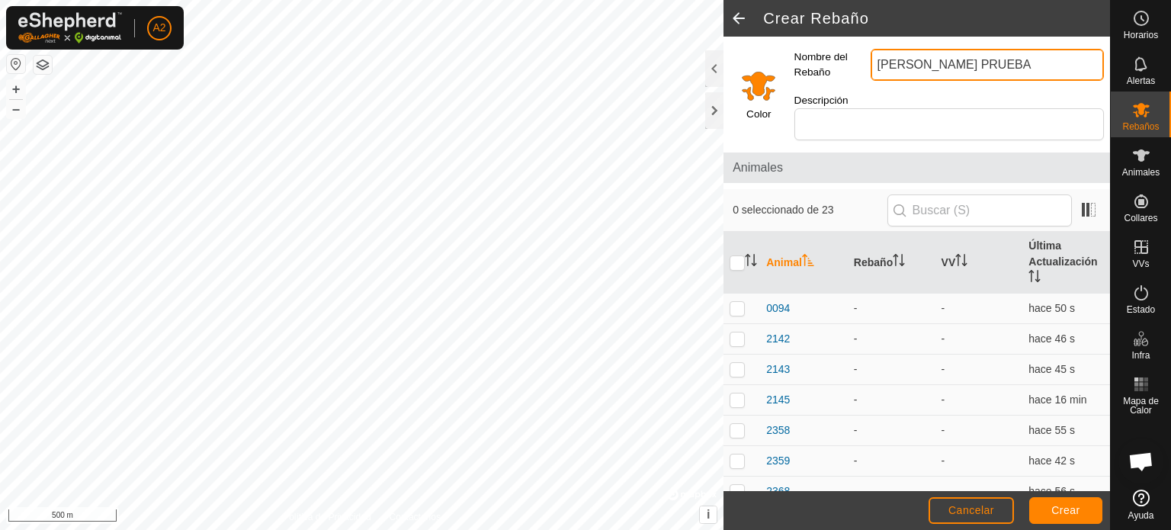
click at [994, 69] on input "[PERSON_NAME] PRUEBA" at bounding box center [987, 65] width 233 height 32
type input "[PERSON_NAME] PRUEBA 2"
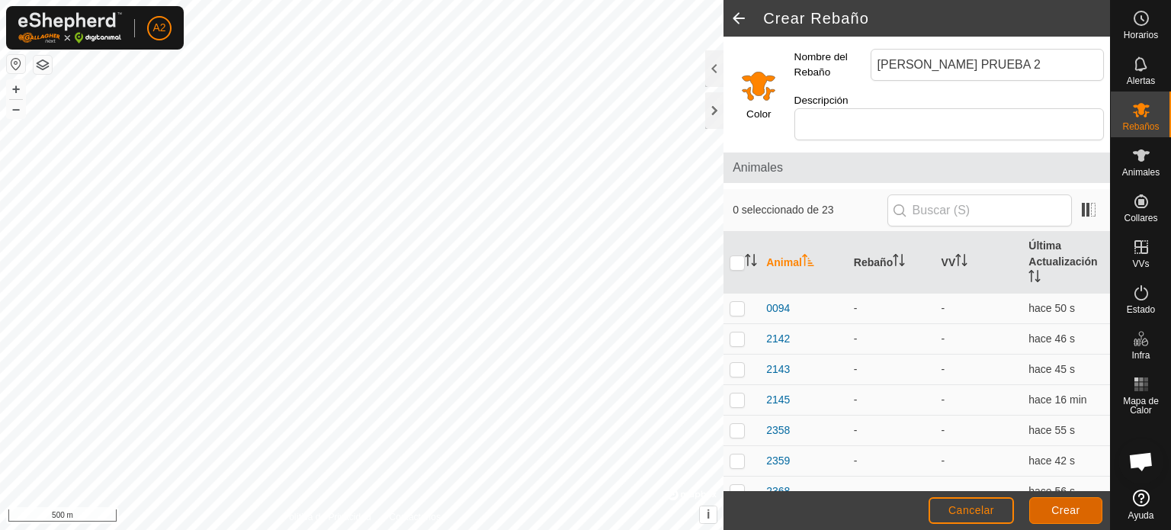
click at [1067, 512] on span "Crear" at bounding box center [1065, 510] width 29 height 12
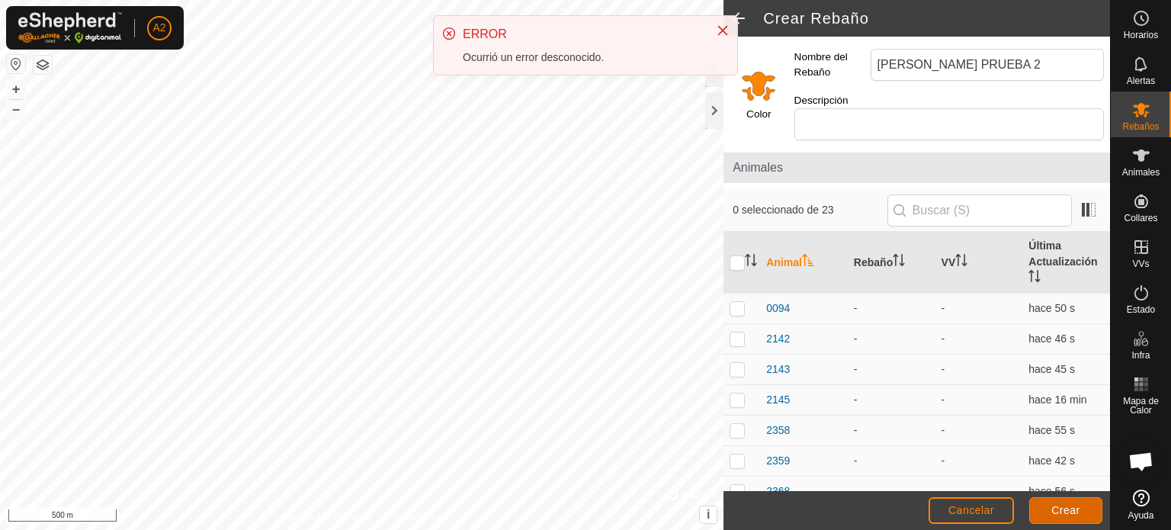
click at [1067, 512] on span "Crear" at bounding box center [1065, 510] width 29 height 12
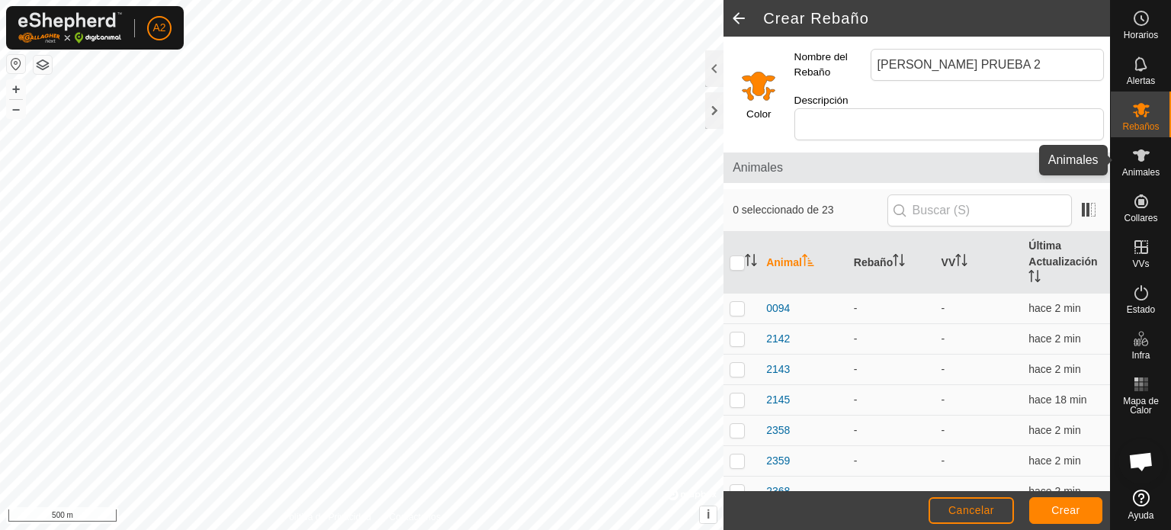
click at [1142, 174] on span "Animales" at bounding box center [1140, 172] width 37 height 9
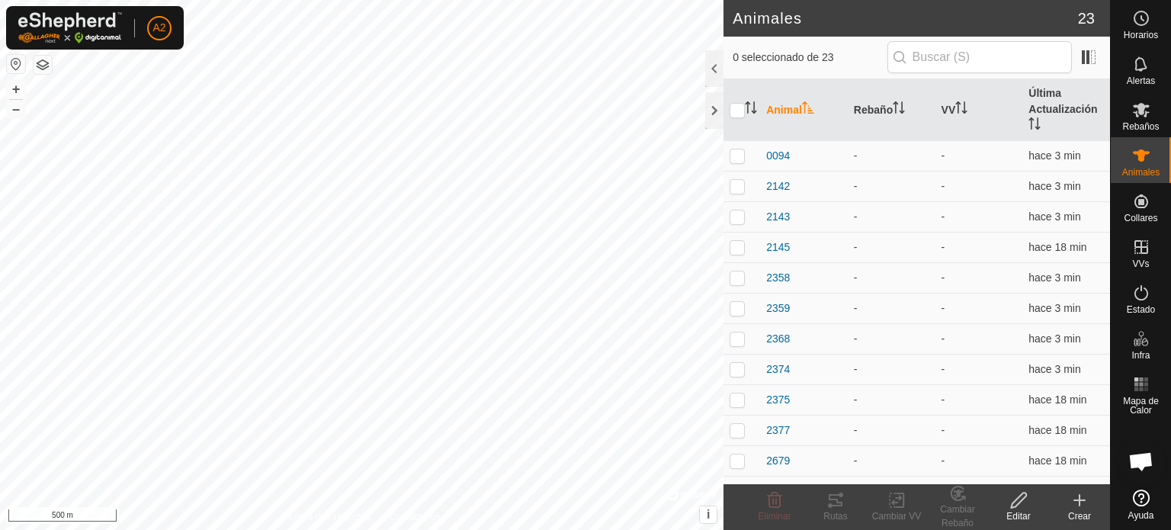
click at [1084, 500] on icon at bounding box center [1079, 500] width 11 height 0
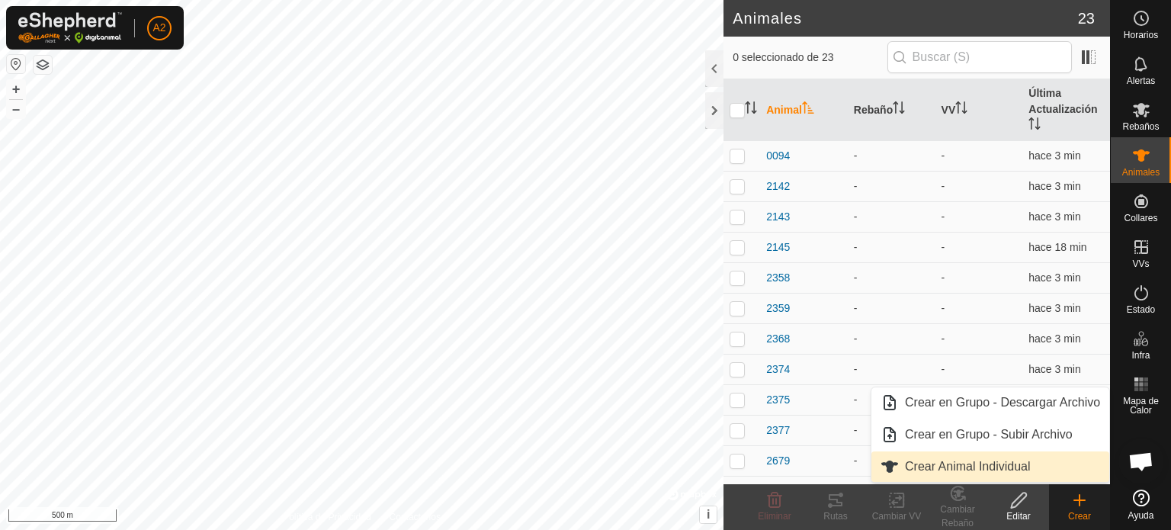
click at [968, 465] on link "Crear Animal Individual" at bounding box center [990, 466] width 238 height 30
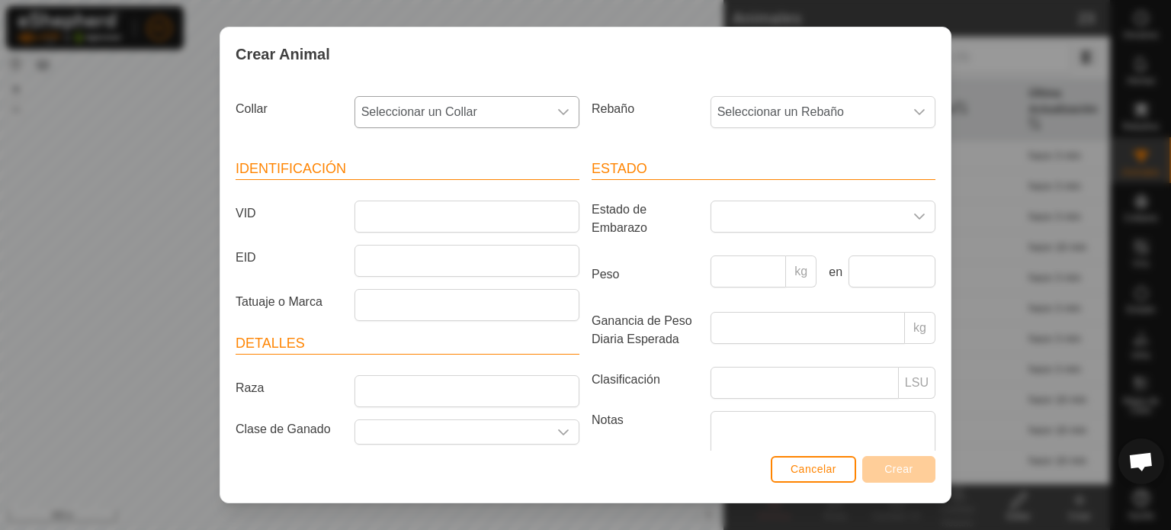
click at [550, 115] on div "dropdown trigger" at bounding box center [563, 112] width 30 height 30
type input "221"
click at [473, 190] on li "2214002707" at bounding box center [466, 190] width 220 height 30
click at [366, 217] on input "VID" at bounding box center [466, 216] width 225 height 32
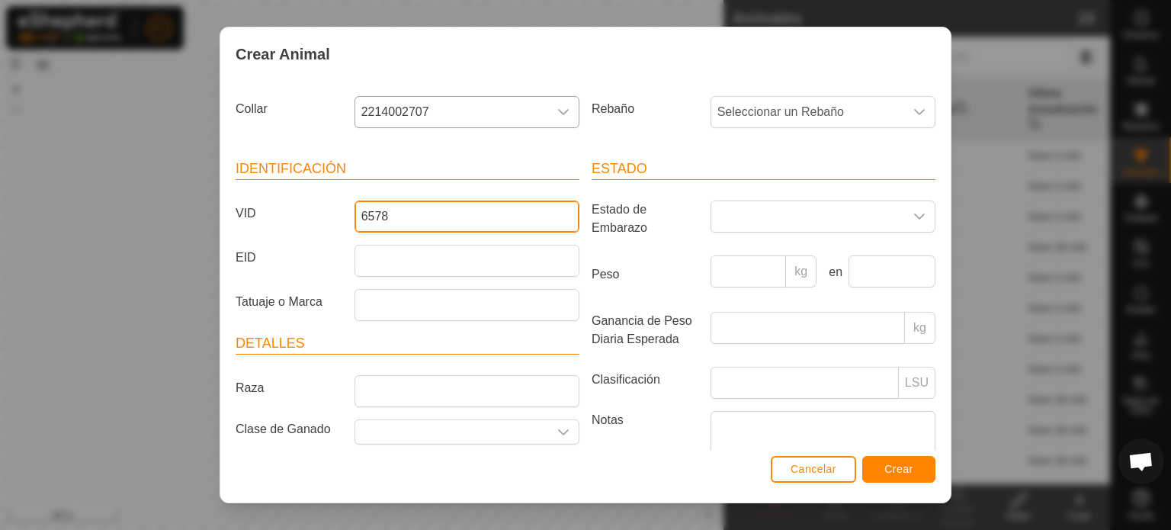
type input "6578"
click at [884, 459] on button "Crear" at bounding box center [898, 469] width 73 height 27
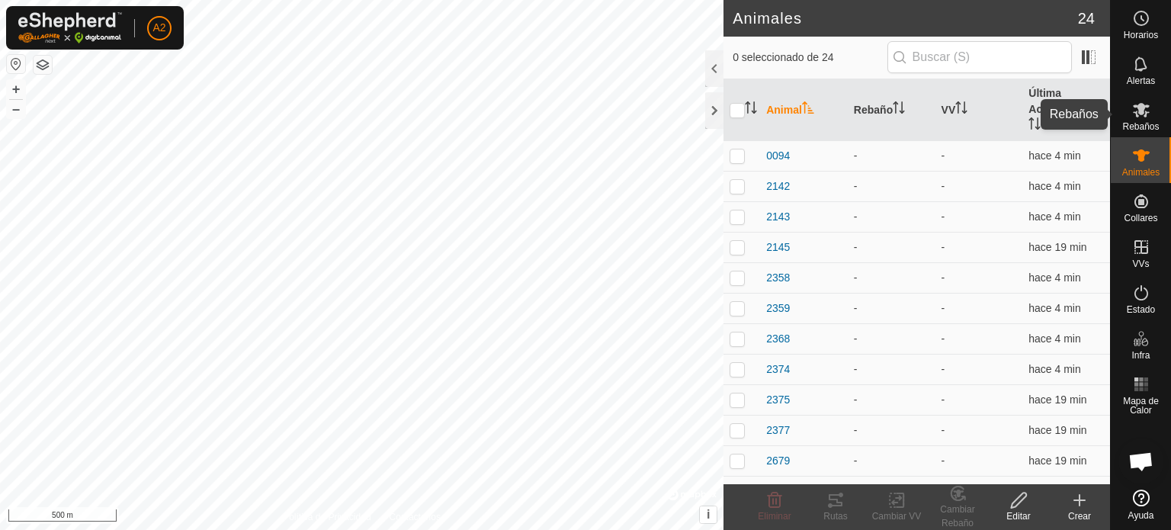
click at [1144, 108] on icon at bounding box center [1141, 110] width 18 height 18
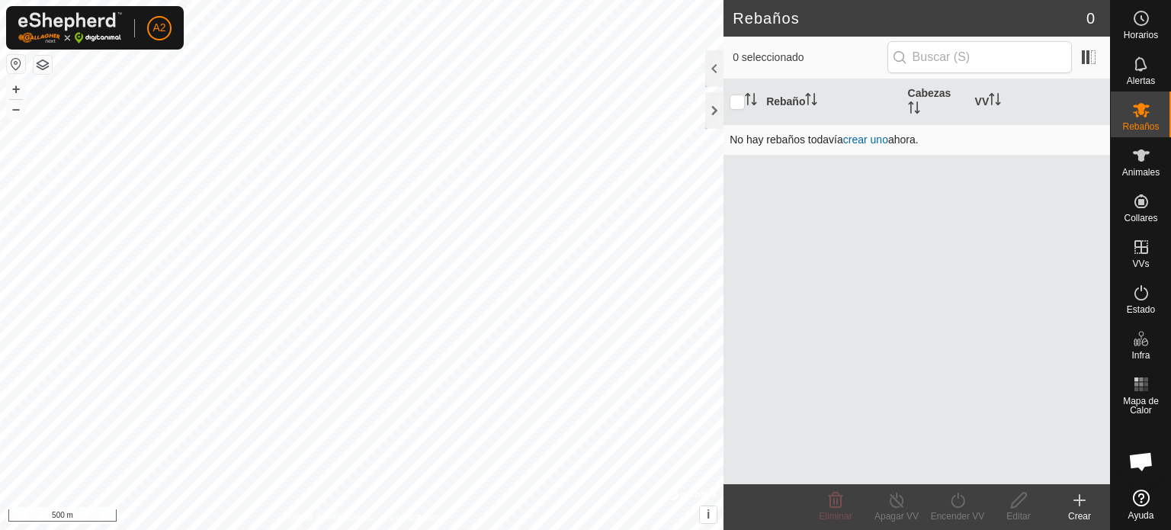
click at [860, 137] on link "crear uno" at bounding box center [865, 139] width 45 height 12
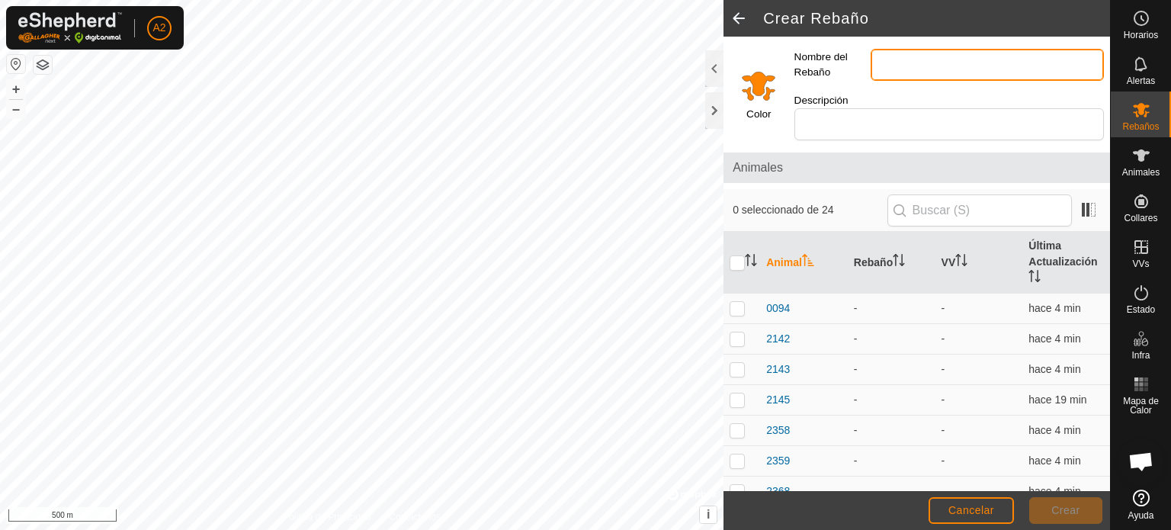
click at [890, 60] on input "Nombre del Rebaño" at bounding box center [987, 65] width 233 height 32
type input "a"
type input "ARLANZON"
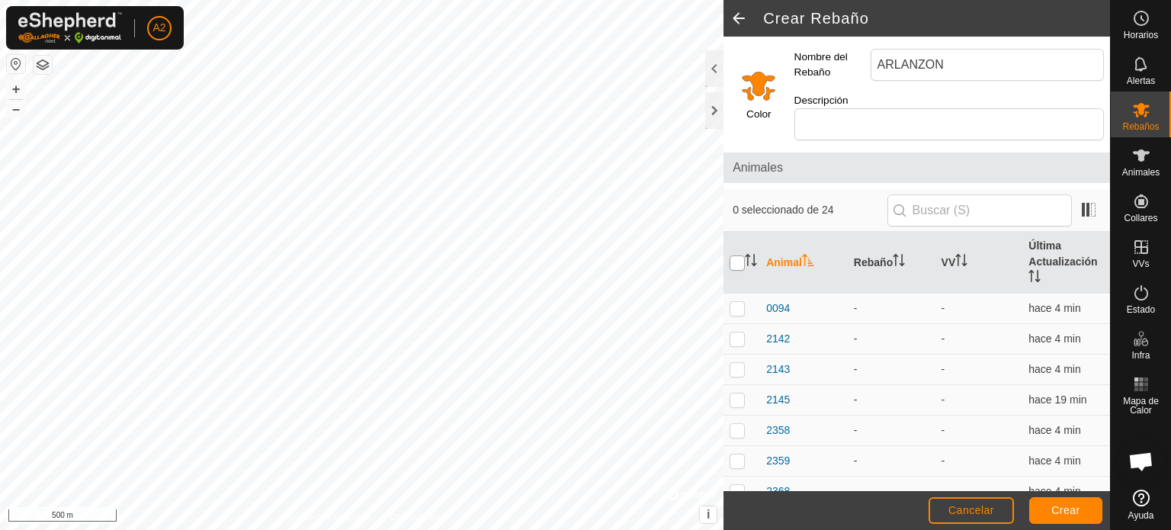
click at [738, 255] on input "checkbox" at bounding box center [737, 262] width 15 height 15
checkbox input "true"
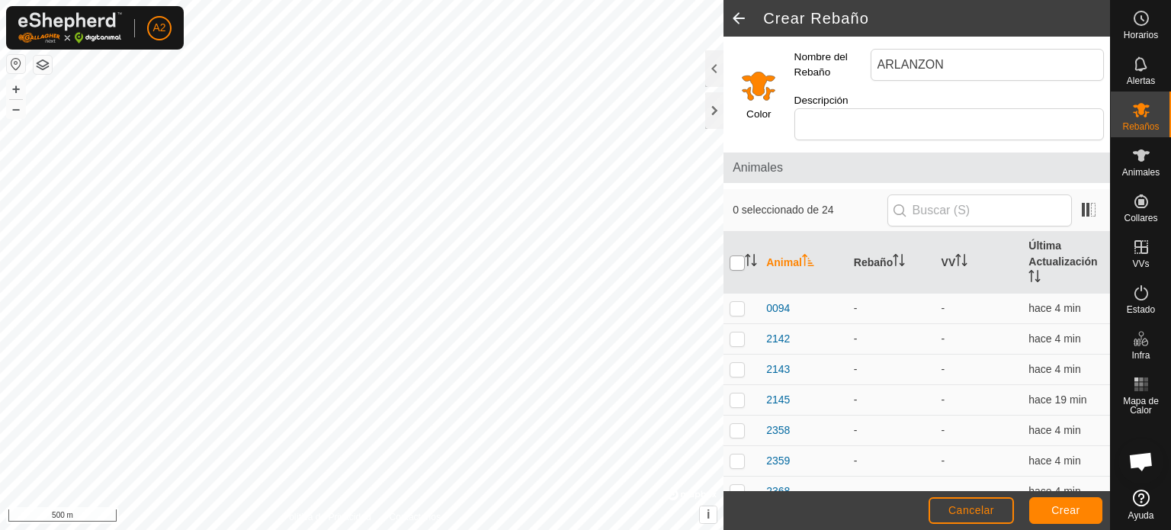
checkbox input "true"
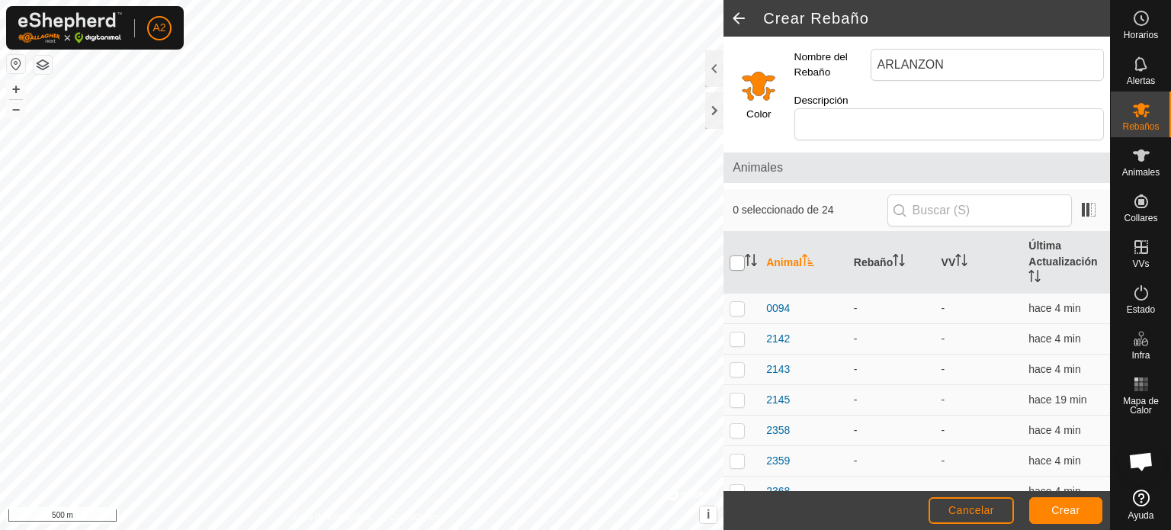
checkbox input "true"
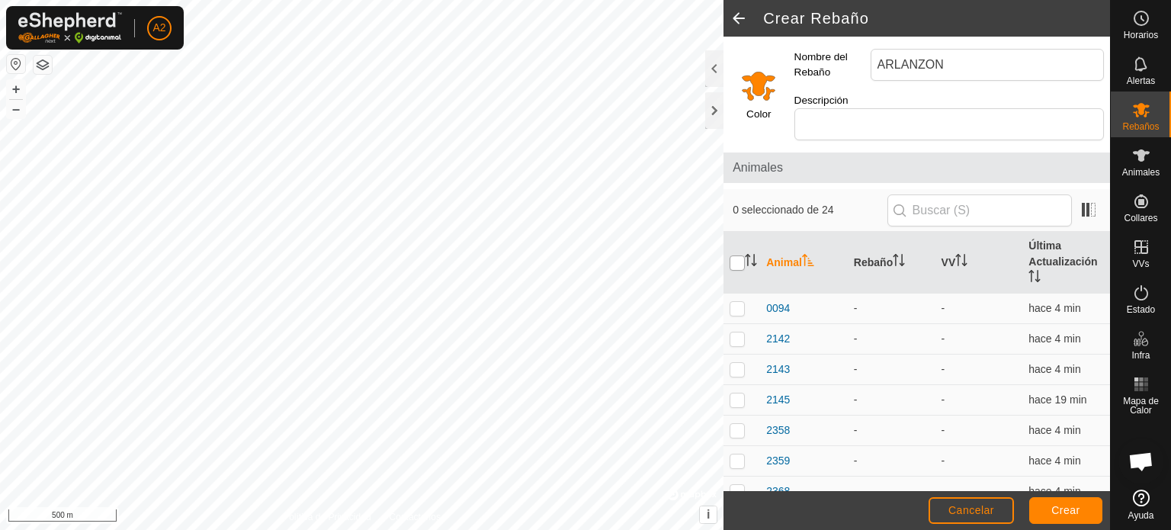
checkbox input "true"
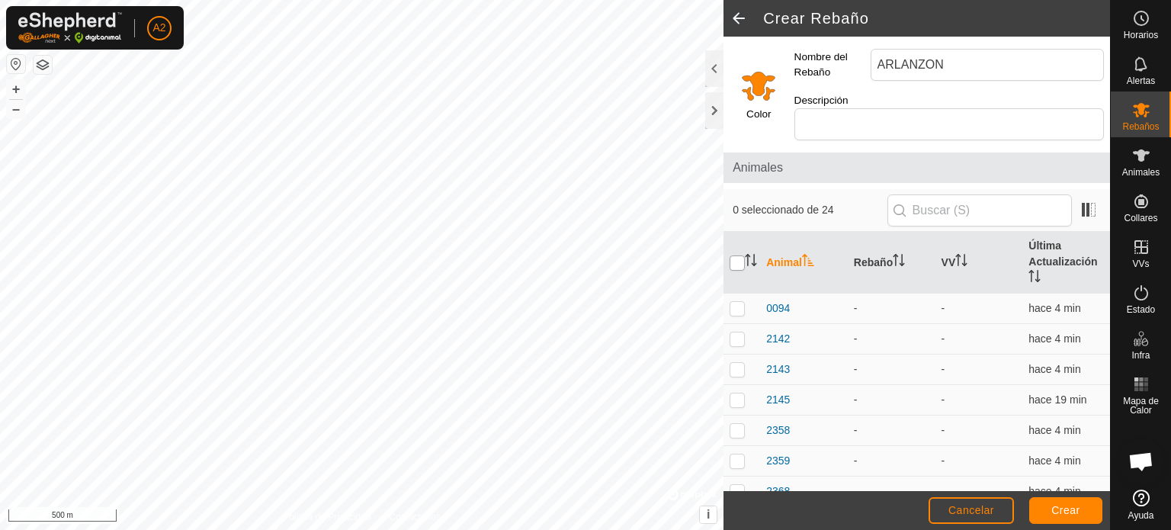
checkbox input "true"
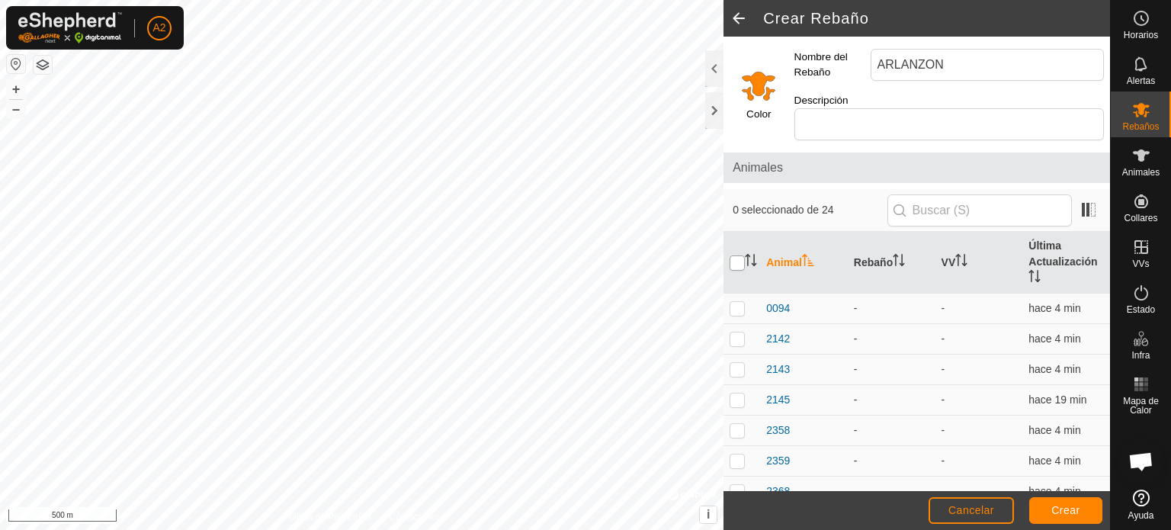
checkbox input "true"
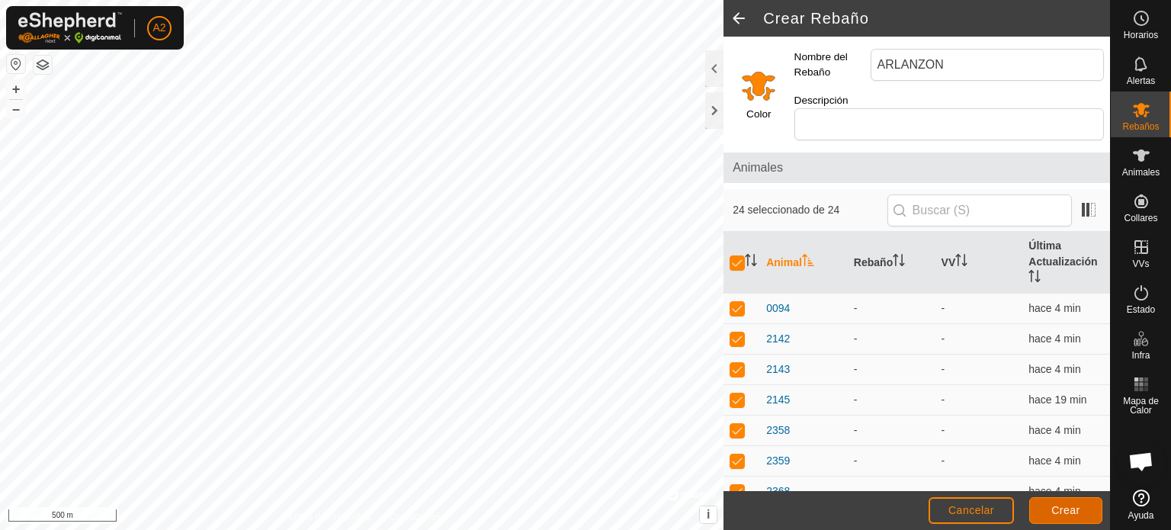
click at [1063, 507] on span "Crear" at bounding box center [1065, 510] width 29 height 12
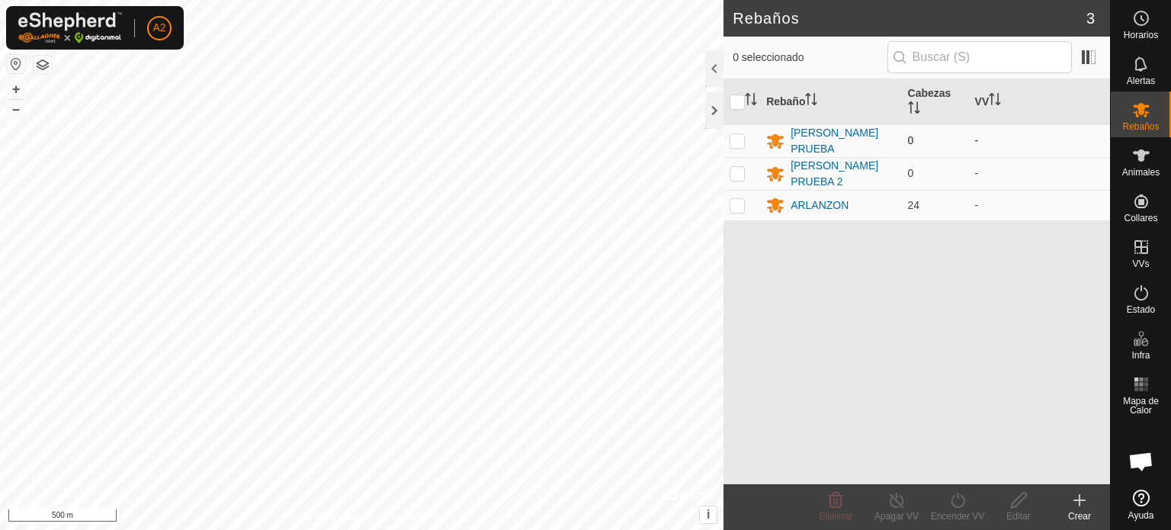
click at [735, 140] on p-checkbox at bounding box center [737, 140] width 15 height 12
checkbox input "true"
click at [734, 174] on p-checkbox at bounding box center [737, 173] width 15 height 12
checkbox input "true"
click at [836, 508] on icon at bounding box center [835, 500] width 18 height 18
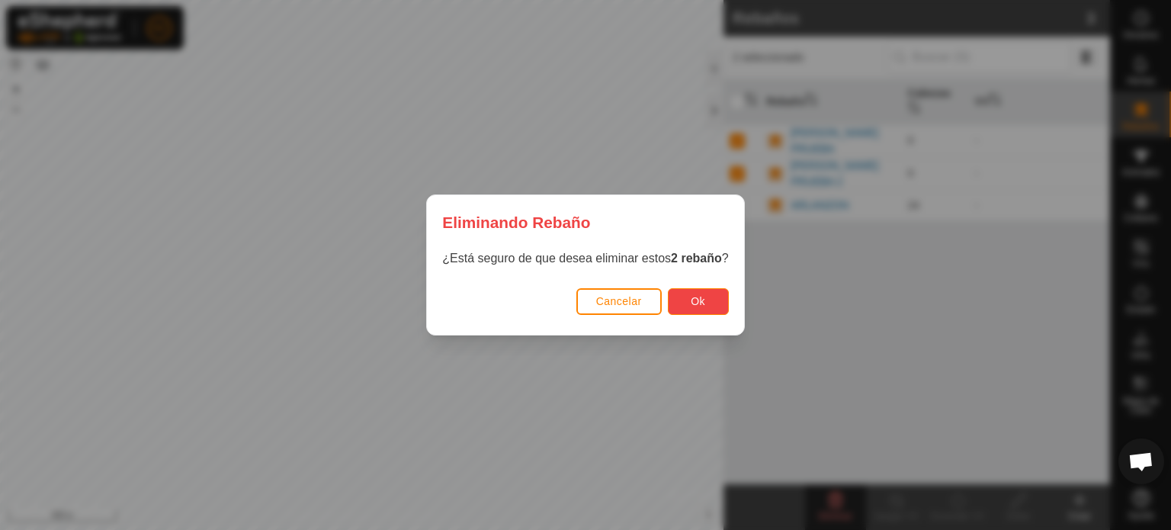
click at [704, 299] on span "Ok" at bounding box center [698, 301] width 14 height 12
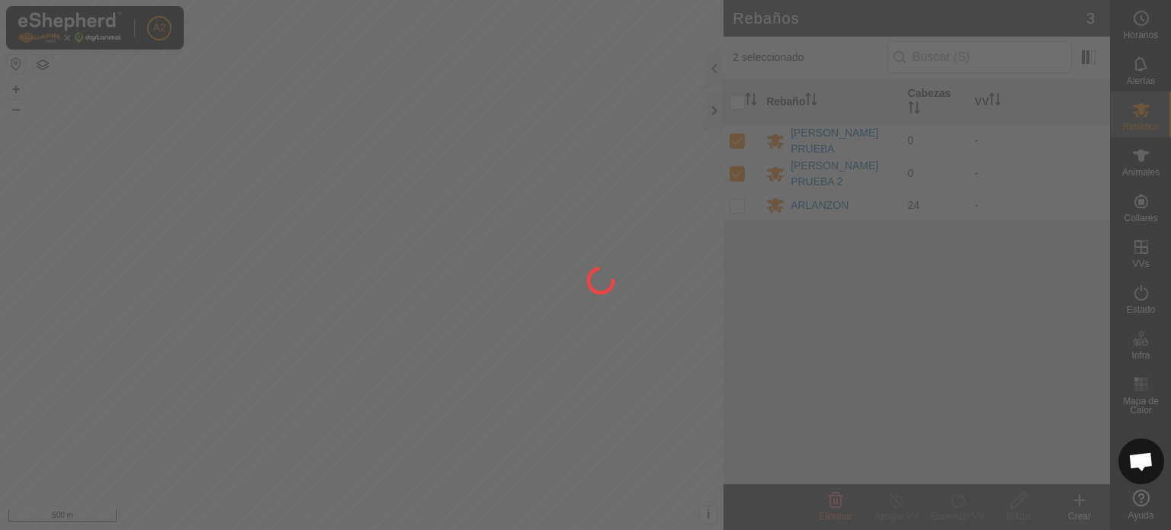
checkbox input "false"
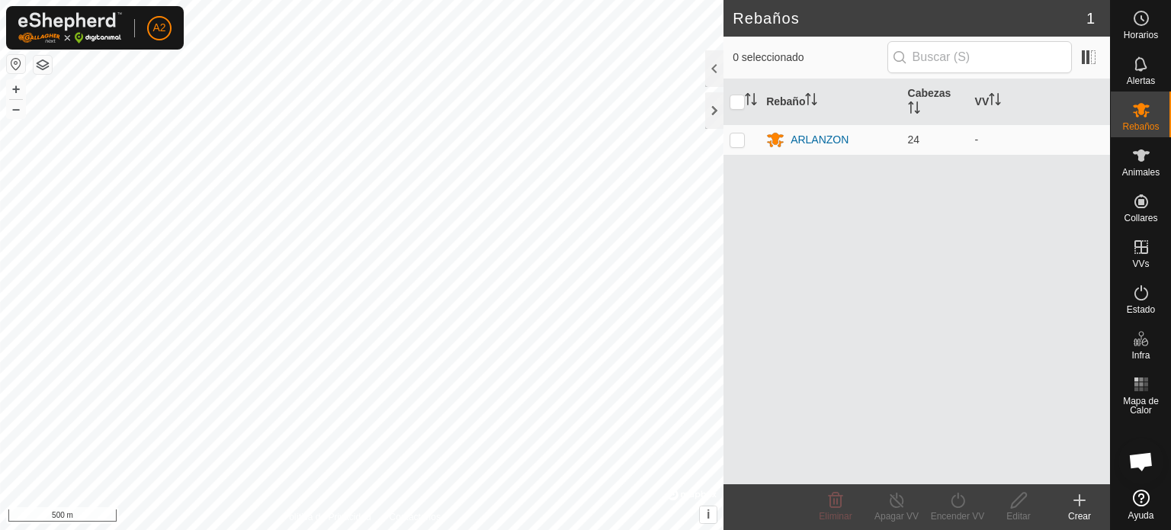
click at [965, 447] on div "Rebaño Cabezas VV ARLANZON 24 -" at bounding box center [916, 281] width 387 height 405
click at [1132, 158] on icon at bounding box center [1141, 155] width 18 height 18
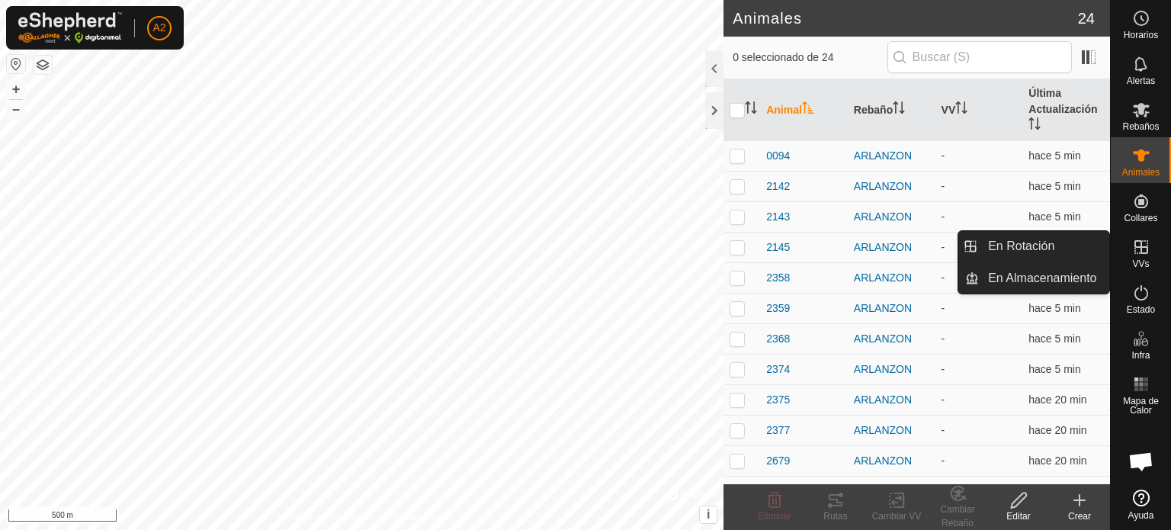
click at [1139, 258] on es-virtualpaddocks-svg-icon at bounding box center [1141, 247] width 27 height 24
click at [1139, 249] on icon at bounding box center [1141, 247] width 18 height 18
click at [1051, 243] on link "En Rotación" at bounding box center [1044, 246] width 130 height 30
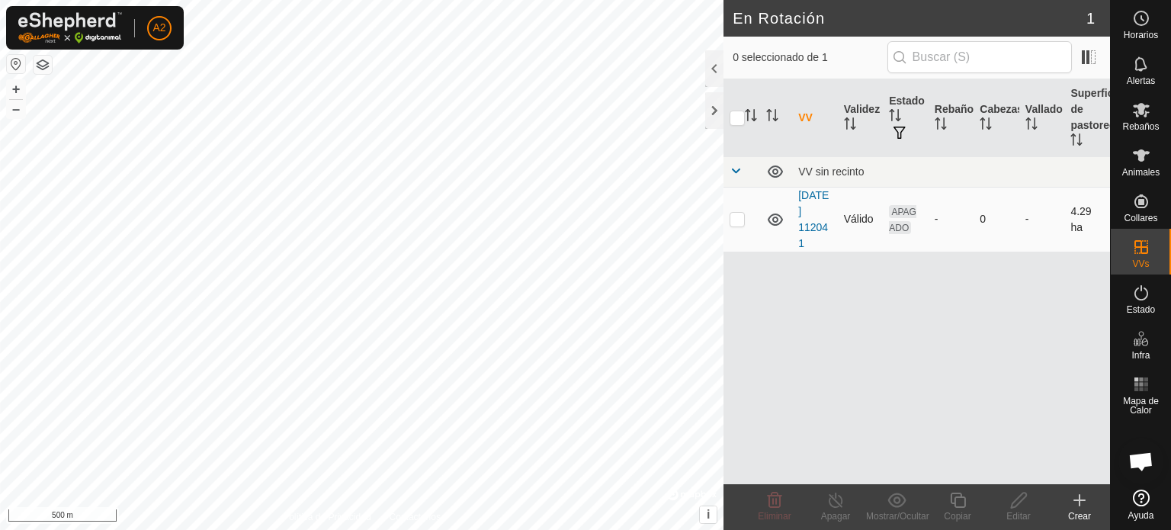
click at [741, 213] on p-checkbox at bounding box center [737, 219] width 15 height 12
checkbox input "true"
click at [771, 502] on icon at bounding box center [774, 500] width 18 height 18
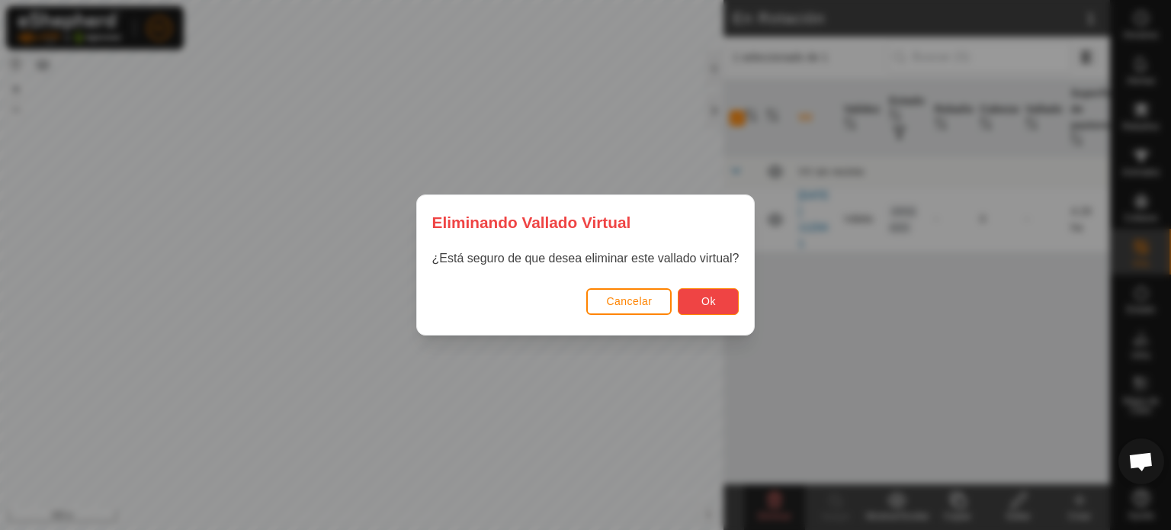
click at [692, 304] on button "Ok" at bounding box center [708, 301] width 61 height 27
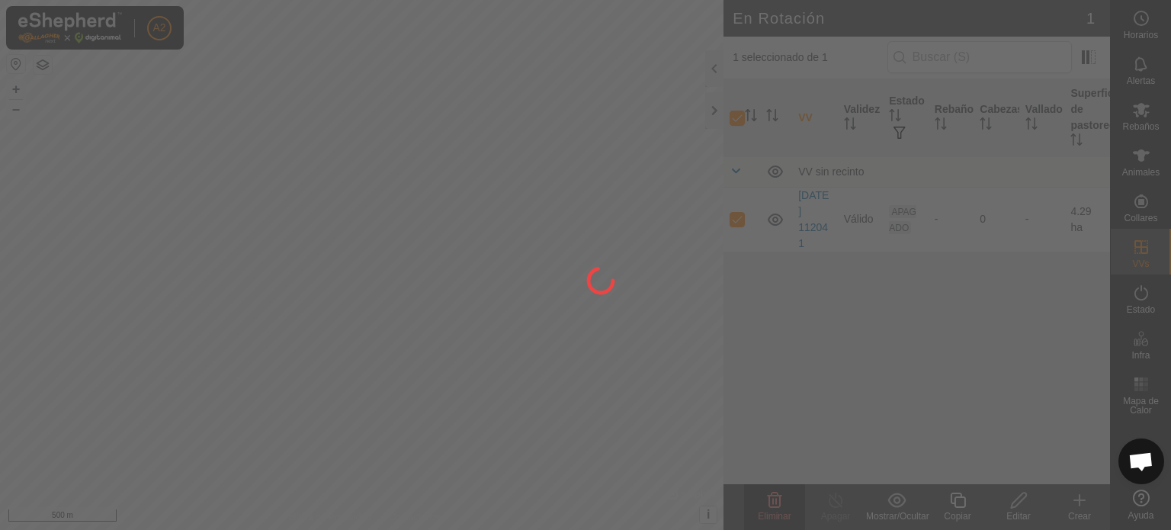
checkbox input "false"
